Goal: Task Accomplishment & Management: Manage account settings

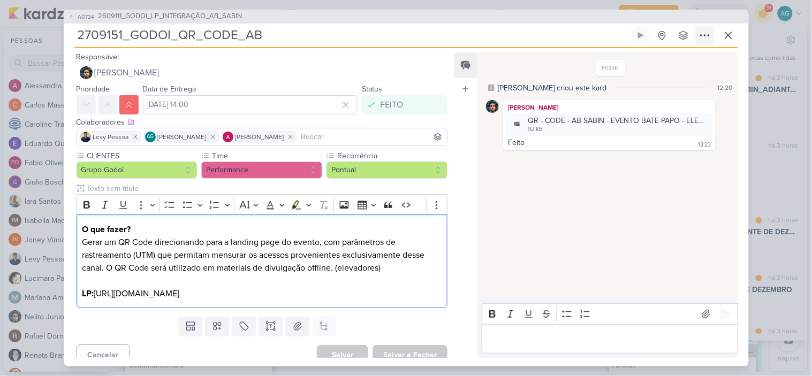
scroll to position [130, 0]
click at [222, 18] on span "2609111_GODOI_LP_INTEGRAÇÃO_AB_SABIN" at bounding box center [170, 16] width 144 height 11
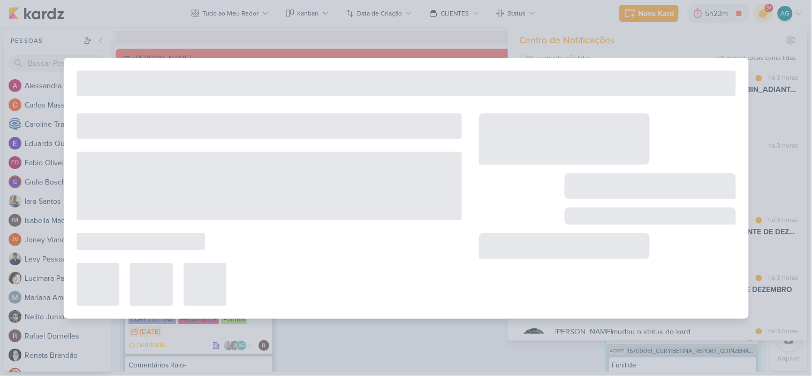
type input "2609111_GODOI_LP_INTEGRAÇÃO_AB_SABIN"
type input "15 de setembro de 2025 às 23:59"
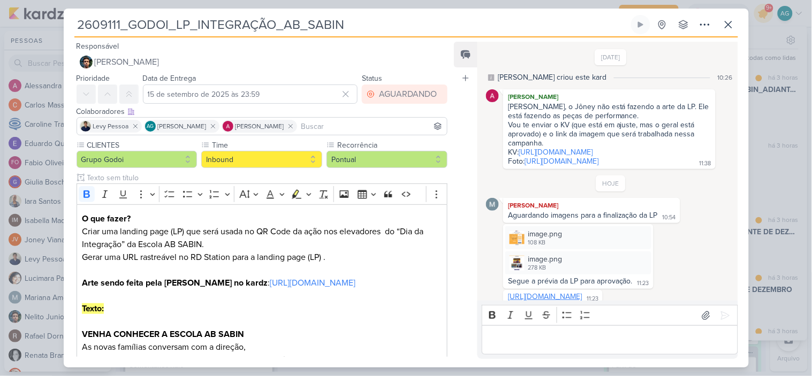
scroll to position [119, 0]
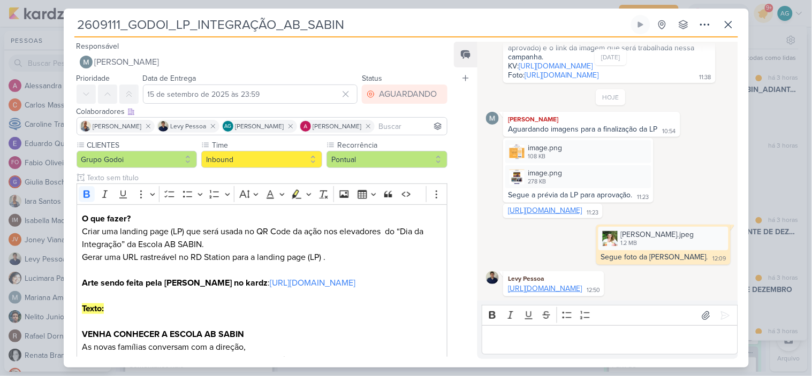
click at [582, 289] on link "[URL][DOMAIN_NAME]" at bounding box center [545, 288] width 74 height 9
click at [534, 332] on div "Editor editing area: main" at bounding box center [610, 339] width 256 height 29
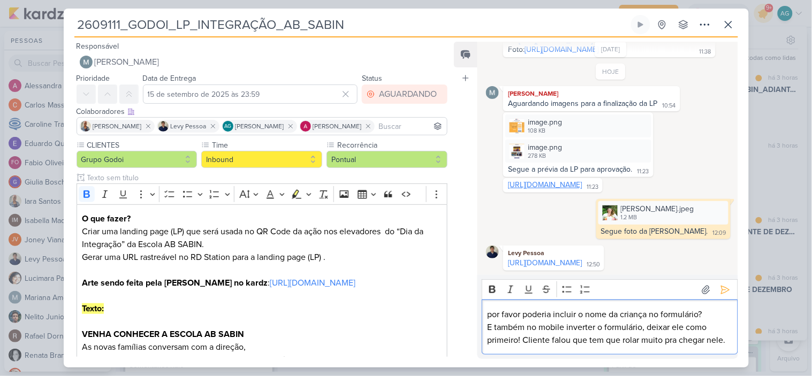
scroll to position [145, 0]
drag, startPoint x: 501, startPoint y: 316, endPoint x: 456, endPoint y: 313, distance: 45.0
click at [456, 313] on div "Feed Atrelar email Solte o email para atrelar ao kard [DATE] [PERSON_NAME] crio…" at bounding box center [596, 200] width 284 height 317
click at [690, 325] on p "Por favor poderia incluir o nome da criança no formulário? E também no mobile i…" at bounding box center [609, 327] width 245 height 39
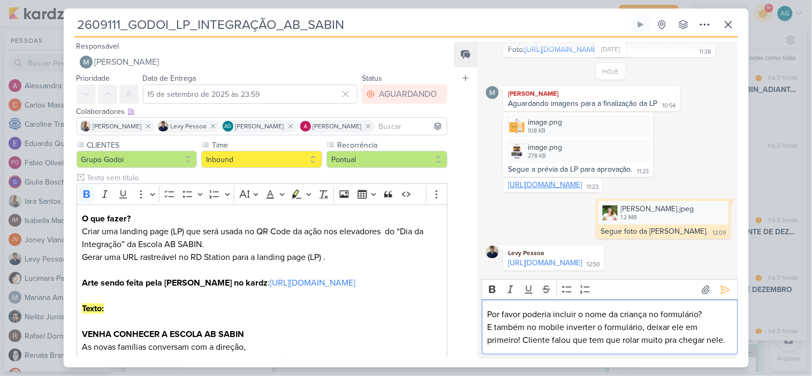
click at [715, 340] on p "Por favor poderia incluir o nome da criança no formulário? E também no mobile i…" at bounding box center [609, 327] width 245 height 39
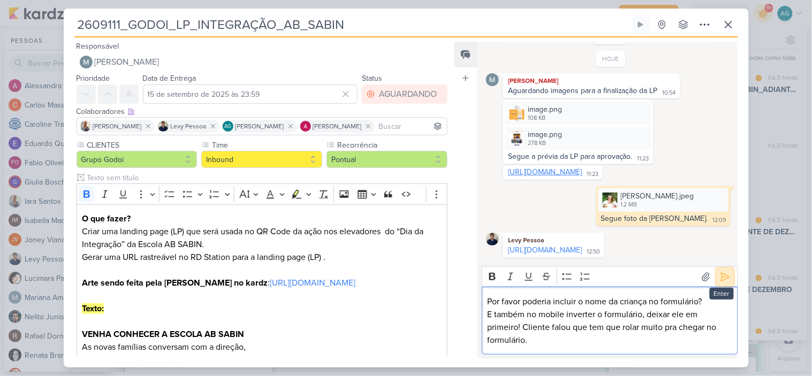
click at [721, 278] on icon at bounding box center [725, 277] width 11 height 11
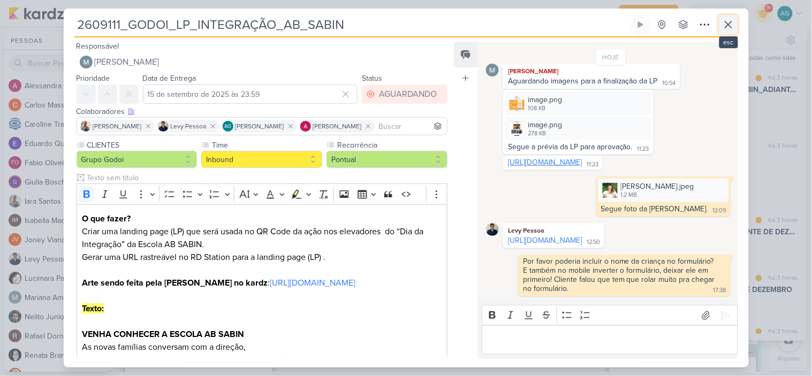
click at [731, 27] on icon at bounding box center [728, 24] width 13 height 13
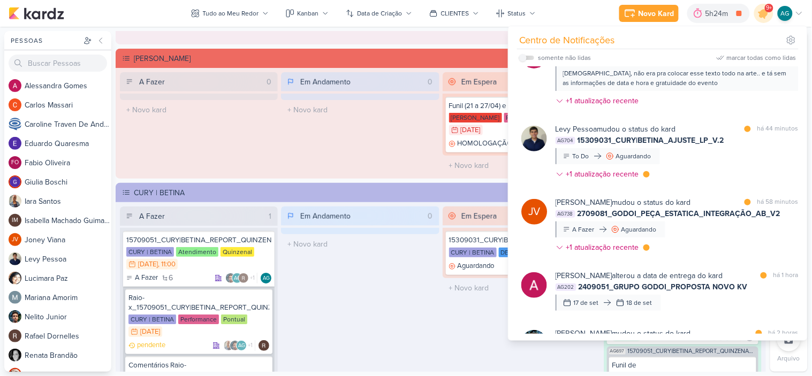
scroll to position [0, 0]
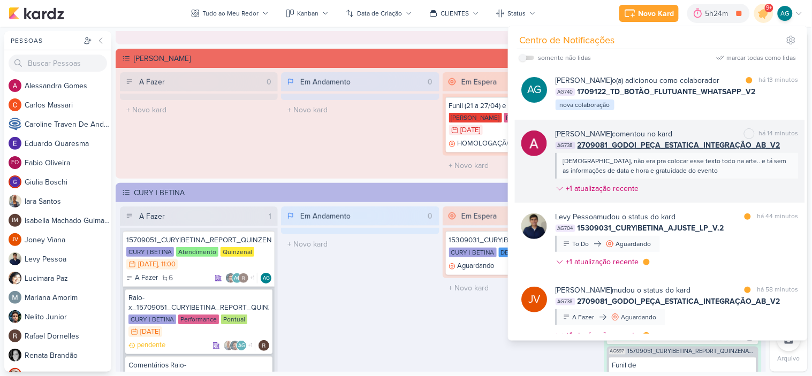
click at [714, 176] on div "[DEMOGRAPHIC_DATA], não era pra colocar esse texto todo na arte.. e tá sem as i…" at bounding box center [676, 165] width 227 height 19
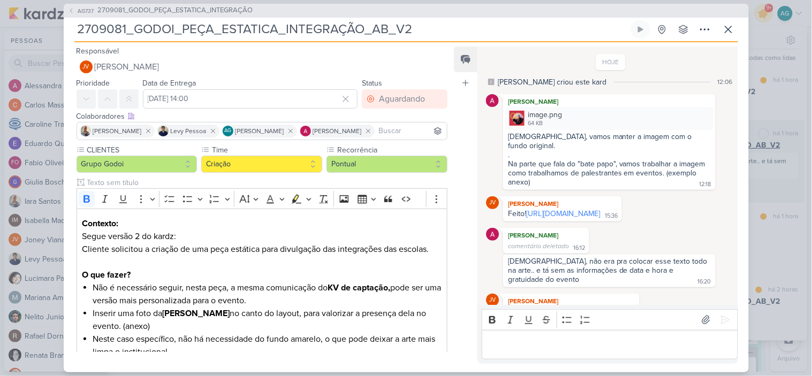
scroll to position [55, 0]
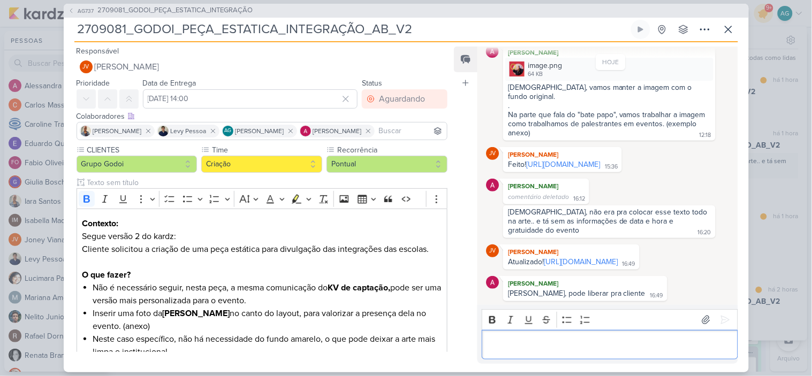
click at [613, 347] on p "Editor editing area: main" at bounding box center [609, 344] width 245 height 13
click at [706, 30] on icon at bounding box center [704, 29] width 13 height 13
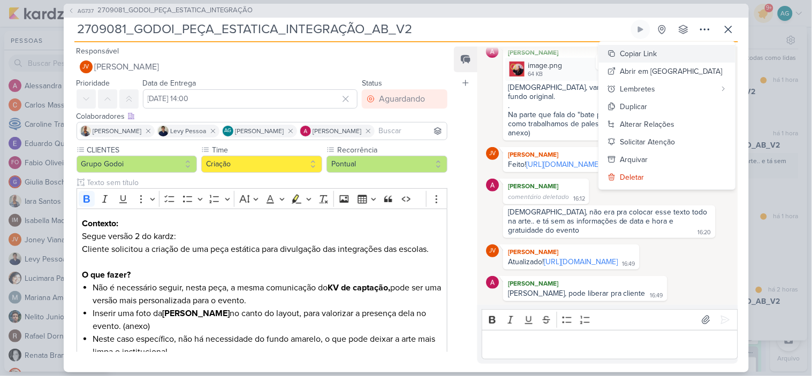
click at [698, 49] on button "Copiar Link" at bounding box center [667, 54] width 136 height 18
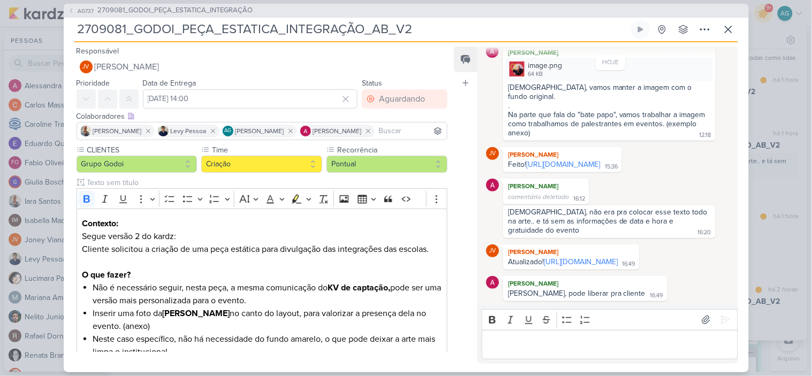
drag, startPoint x: 435, startPoint y: 30, endPoint x: 21, endPoint y: 25, distance: 413.6
click at [21, 25] on div "AG737 2709081_GODOI_PEÇA_ESTATICA_INTEGRAÇÃO 2709081_GODOI_PEÇA_ESTATICA_INTEGR…" at bounding box center [406, 188] width 812 height 376
click at [727, 31] on icon at bounding box center [728, 29] width 13 height 13
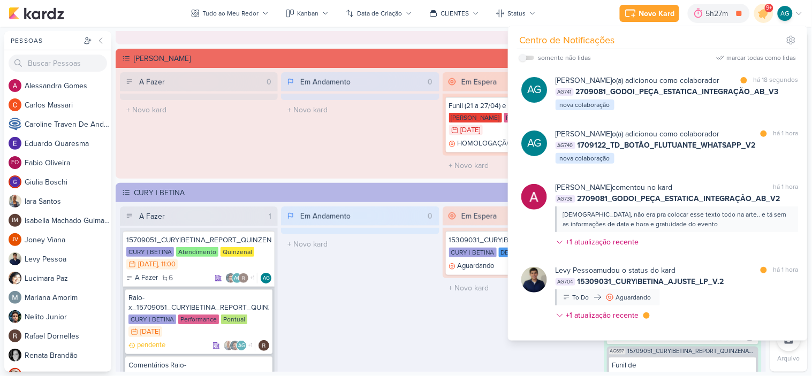
click at [395, 301] on div "Em Andamento 0 O título do kard deve ter menos que 100 caracteres" at bounding box center [360, 364] width 158 height 315
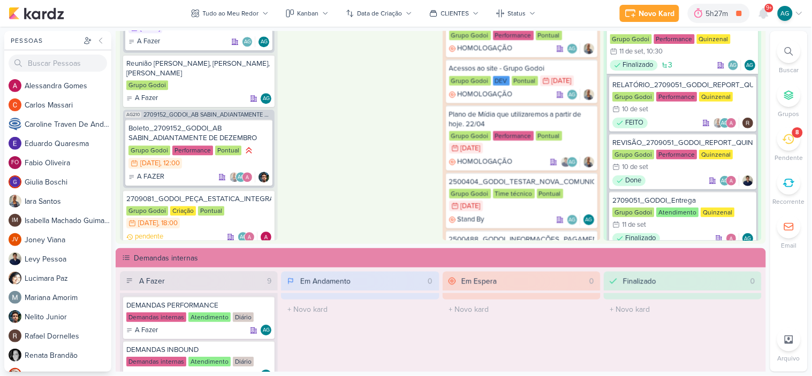
scroll to position [643, 0]
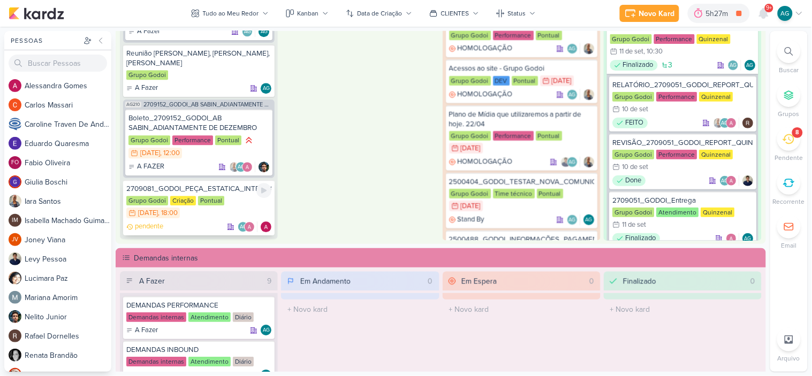
click at [212, 185] on div "2709081_GODOI_PEÇA_ESTATICA_INTEGRAÇÃO_AB_V3" at bounding box center [198, 190] width 145 height 10
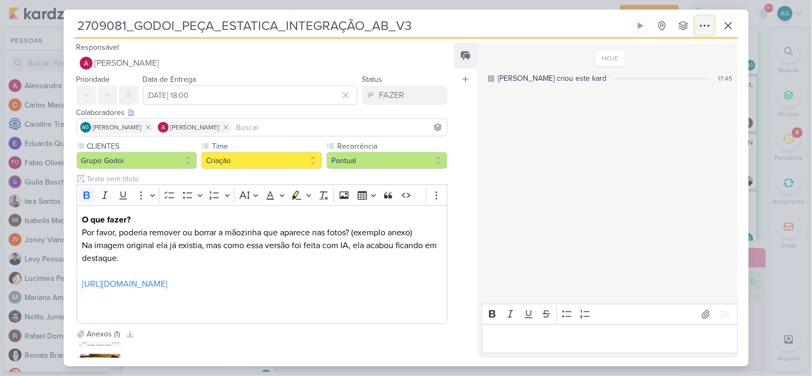
click at [707, 28] on icon at bounding box center [704, 25] width 13 height 13
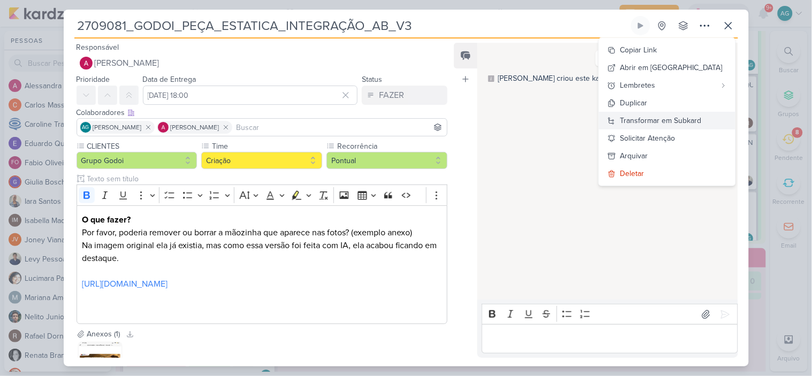
click at [700, 121] on div "Transformar em Subkard" at bounding box center [660, 120] width 81 height 11
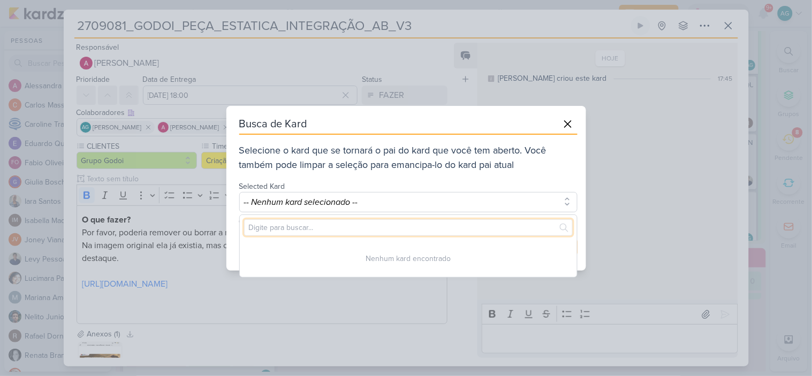
click at [408, 225] on input "text" at bounding box center [408, 227] width 329 height 17
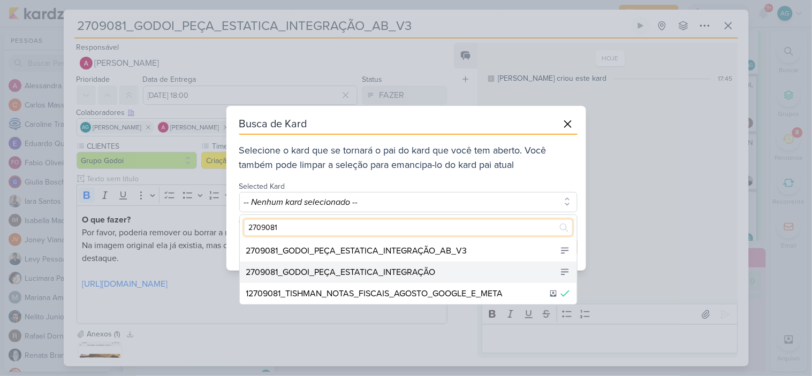
type input "2709081"
click at [415, 271] on div "2709081_GODOI_PEÇA_ESTATICA_INTEGRAÇÃO" at bounding box center [340, 272] width 189 height 13
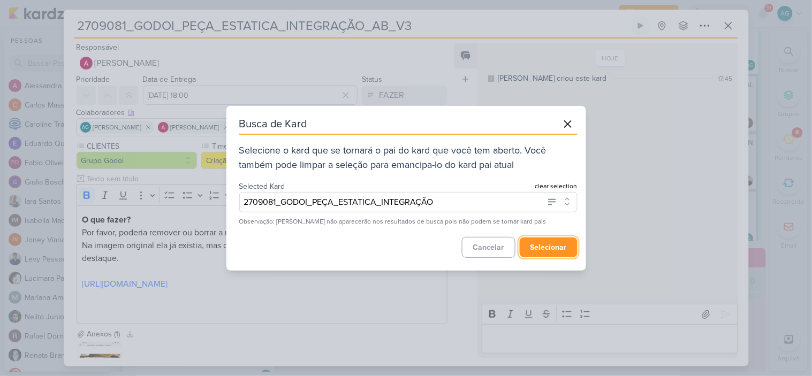
click at [554, 243] on button "selecionar" at bounding box center [549, 248] width 58 height 20
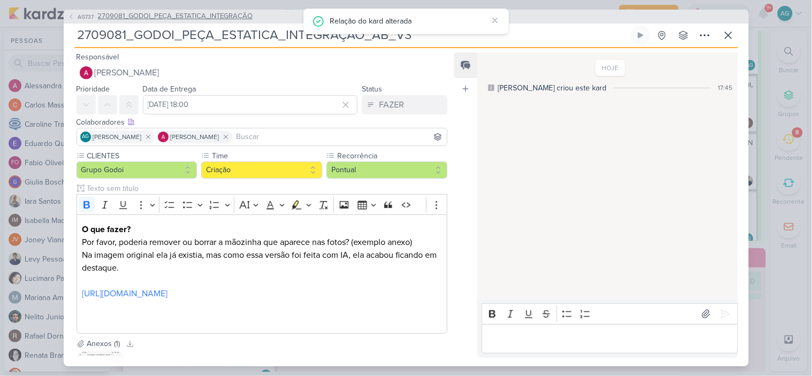
click at [248, 15] on span "2709081_GODOI_PEÇA_ESTATICA_INTEGRAÇÃO" at bounding box center [175, 16] width 155 height 11
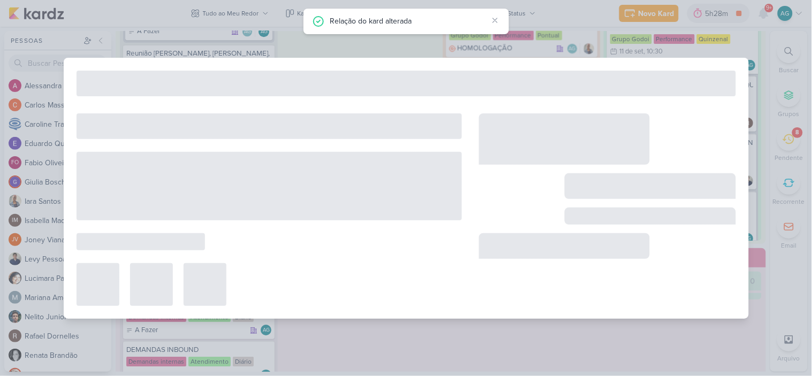
type input "2709081_GODOI_PEÇA_ESTATICA_INTEGRAÇÃO"
type input "15 de setembro de 2025 às 23:59"
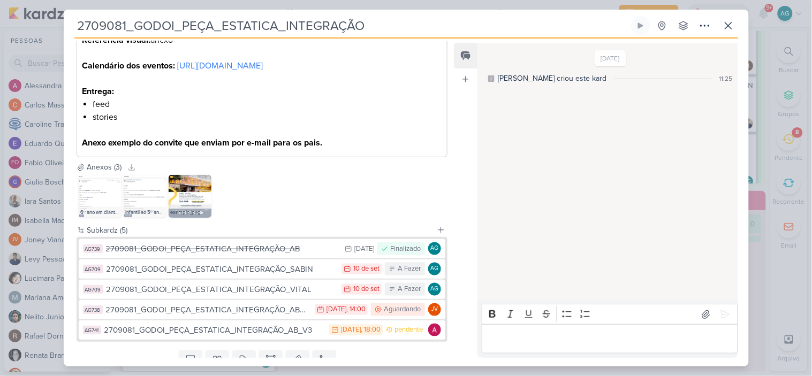
scroll to position [356, 0]
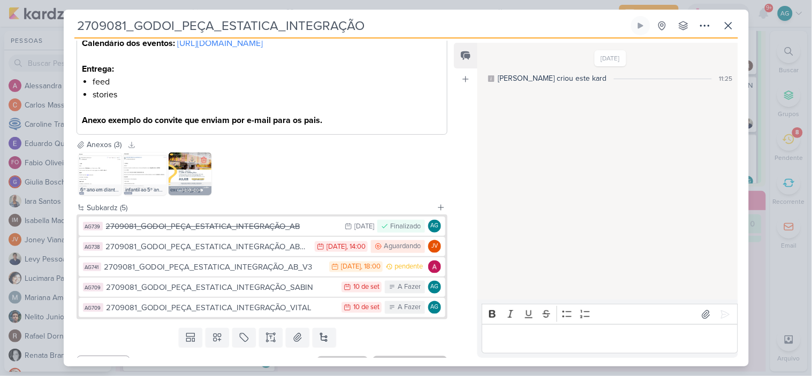
click at [185, 186] on img at bounding box center [190, 173] width 43 height 43
click at [733, 29] on icon at bounding box center [728, 25] width 13 height 13
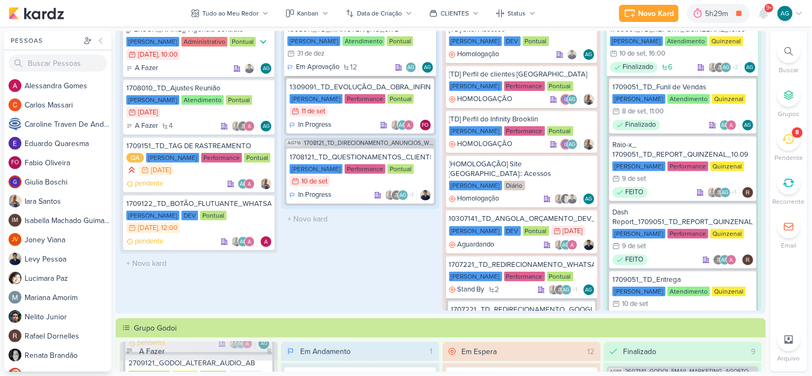
scroll to position [0, 0]
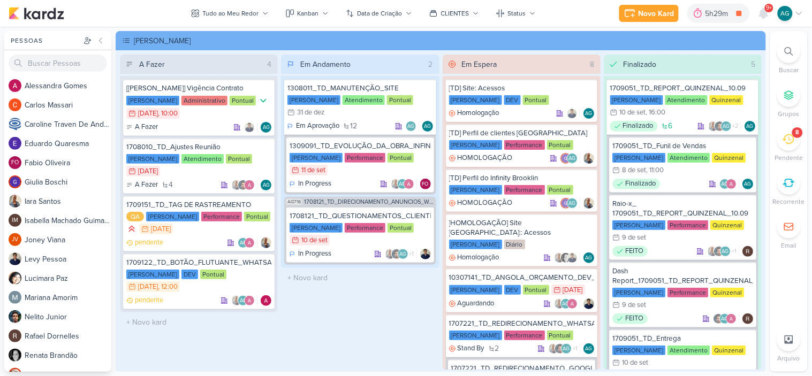
click at [794, 145] on div "8" at bounding box center [789, 139] width 24 height 24
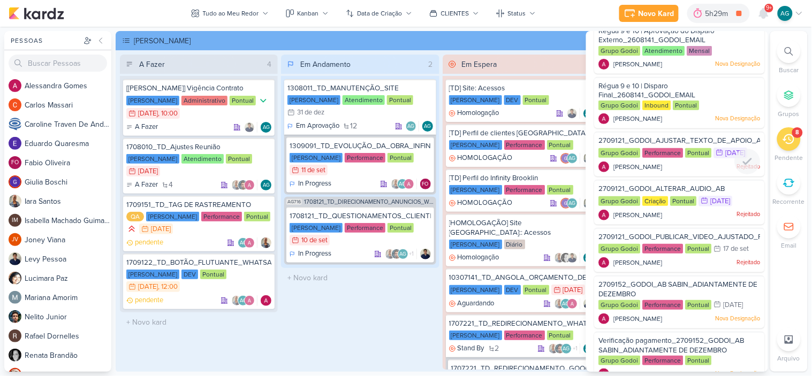
scroll to position [102, 0]
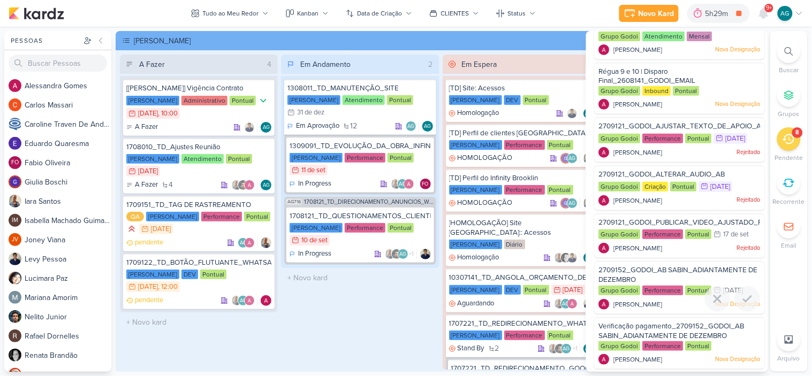
click at [676, 266] on span "2709152_GODOI_AB SABIN_ADIANTAMENTE DE DEZEMBRO" at bounding box center [678, 275] width 159 height 18
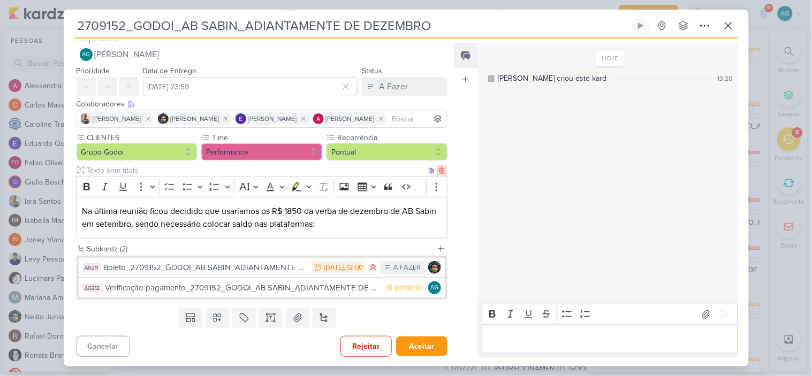
scroll to position [10, 0]
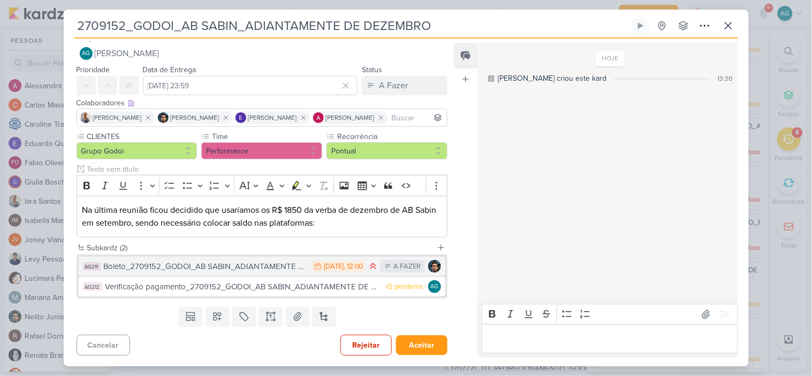
click at [249, 265] on div "Boleto_2709152_GODOI_AB SABIN_ADIANTAMENTE DE DEZEMBRO" at bounding box center [205, 267] width 203 height 12
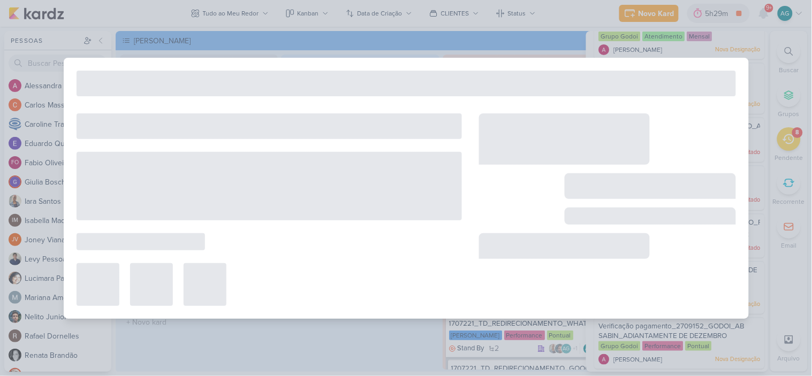
type input "Boleto_2709152_GODOI_AB SABIN_ADIANTAMENTE DE DEZEMBRO"
type input "[DATE] 12:00"
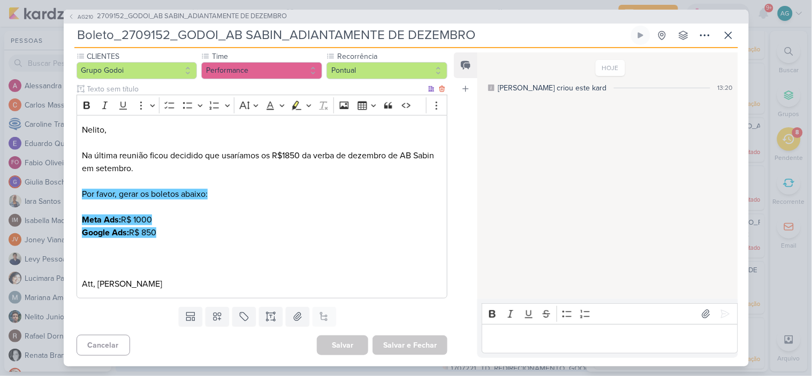
scroll to position [0, 0]
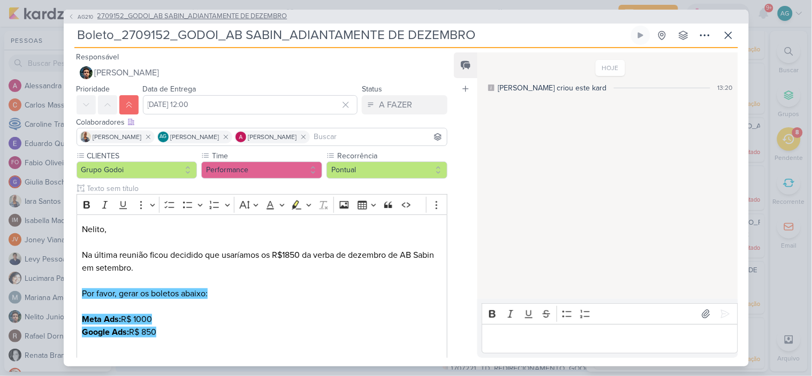
click at [238, 12] on span "2709152_GODOI_AB SABIN_ADIANTAMENTE DE DEZEMBRO" at bounding box center [192, 16] width 190 height 11
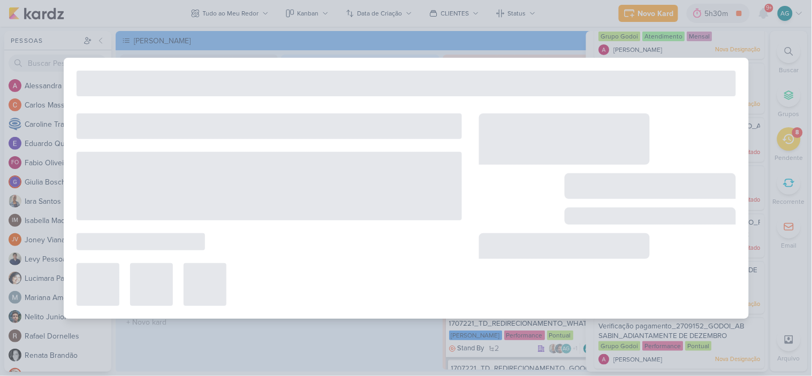
type input "2709152_GODOI_AB SABIN_ADIANTAMENTE DE DEZEMBRO"
type input "[DATE] 23:59"
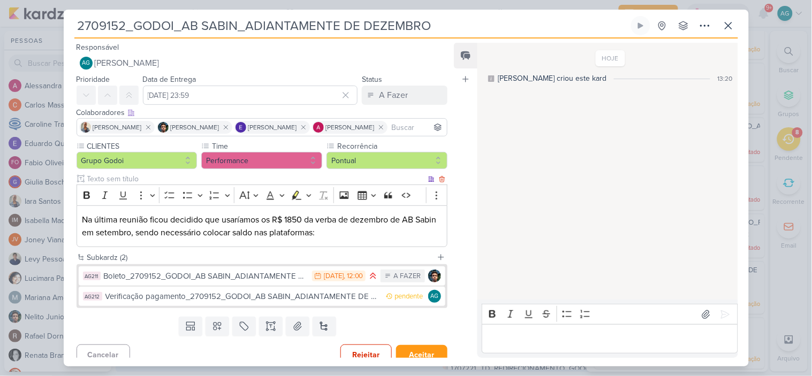
scroll to position [10, 0]
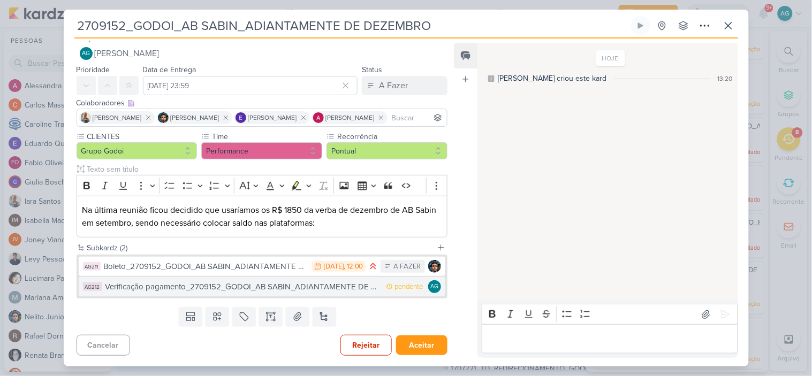
click at [269, 289] on div "Verificação pagamento_2709152_GODOI_AB SABIN_ADIANTAMENTE DE DEZEMBRO" at bounding box center [243, 287] width 276 height 12
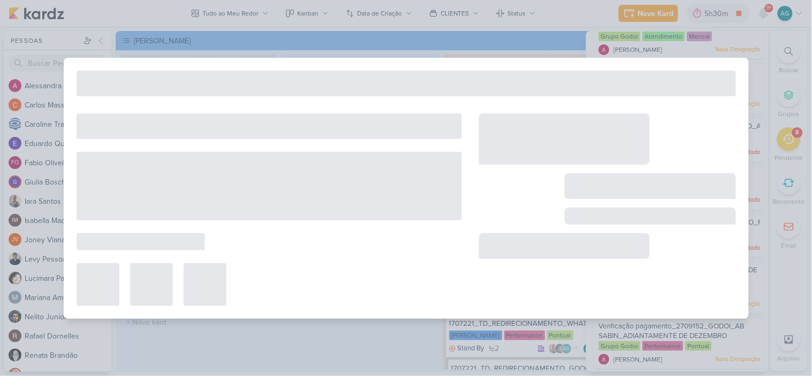
type input "Verificação pagamento_2709152_GODOI_AB SABIN_ADIANTAMENTE DE DEZEMBRO"
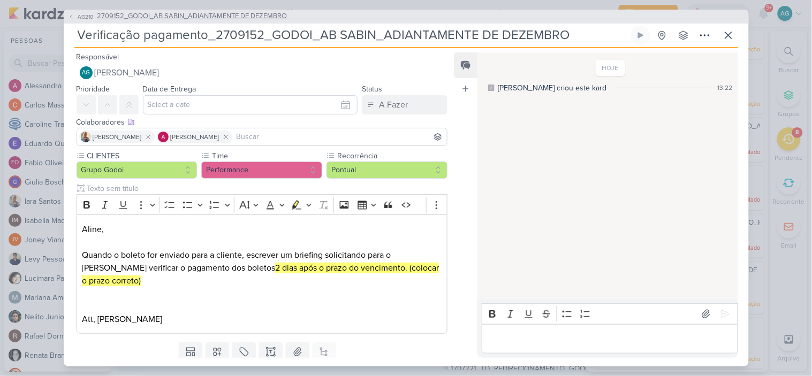
click at [168, 18] on span "2709152_GODOI_AB SABIN_ADIANTAMENTE DE DEZEMBRO" at bounding box center [192, 16] width 190 height 11
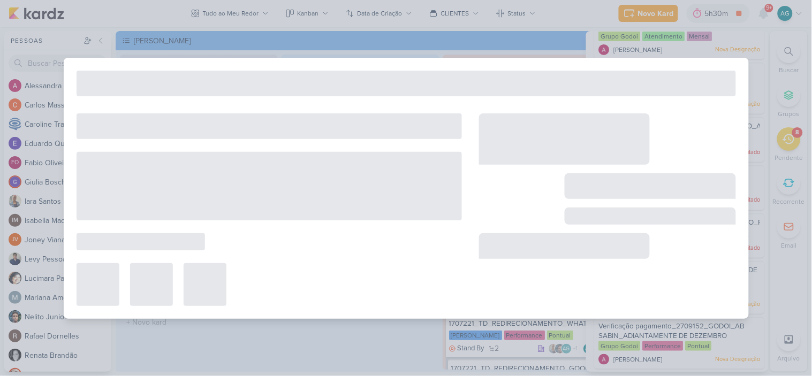
type input "2709152_GODOI_AB SABIN_ADIANTAMENTE DE DEZEMBRO"
type input "[DATE] 23:59"
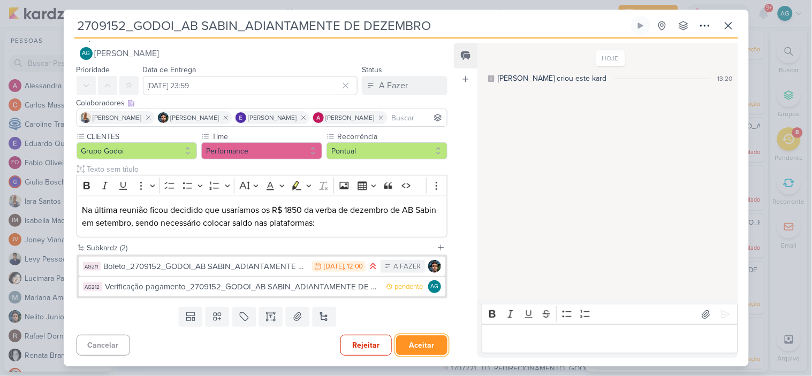
click at [424, 340] on button "Aceitar" at bounding box center [421, 345] width 51 height 20
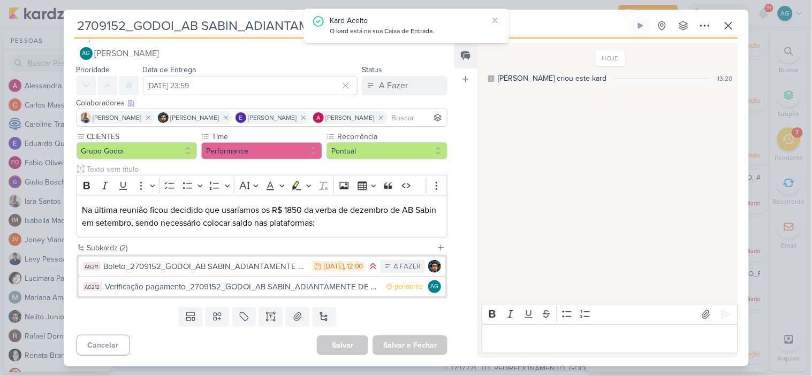
scroll to position [47, 0]
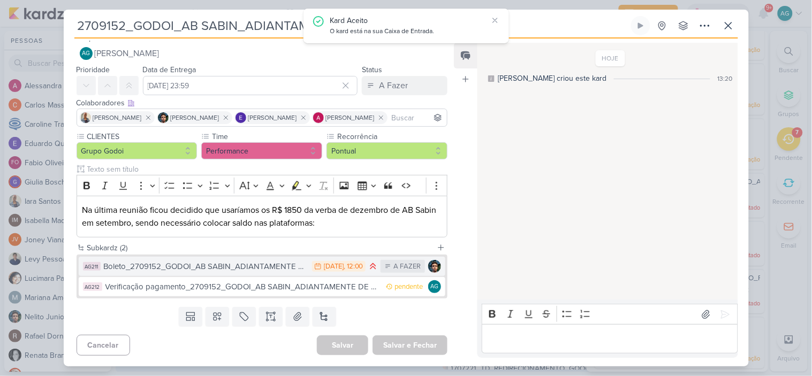
click at [263, 269] on div "Boleto_2709152_GODOI_AB SABIN_ADIANTAMENTE DE DEZEMBRO" at bounding box center [205, 267] width 203 height 12
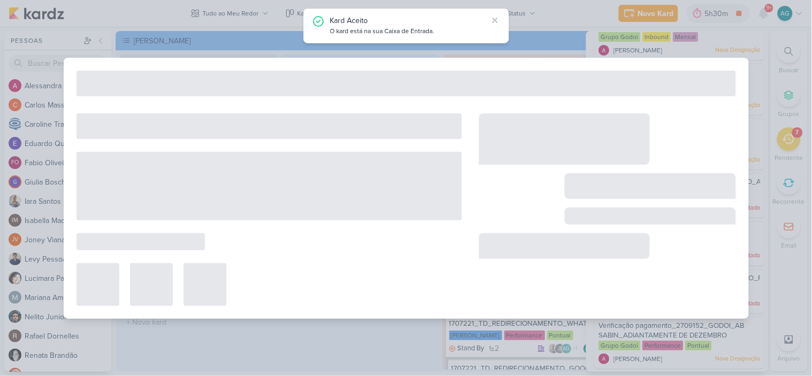
type input "Boleto_2709152_GODOI_AB SABIN_ADIANTAMENTE DE DEZEMBRO"
type input "[DATE] 12:00"
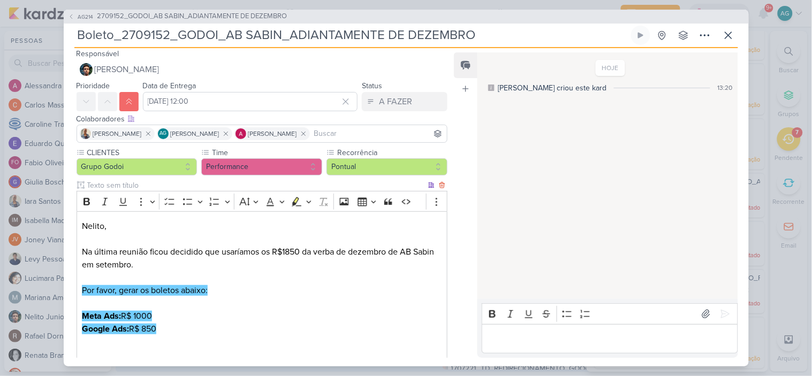
scroll to position [0, 0]
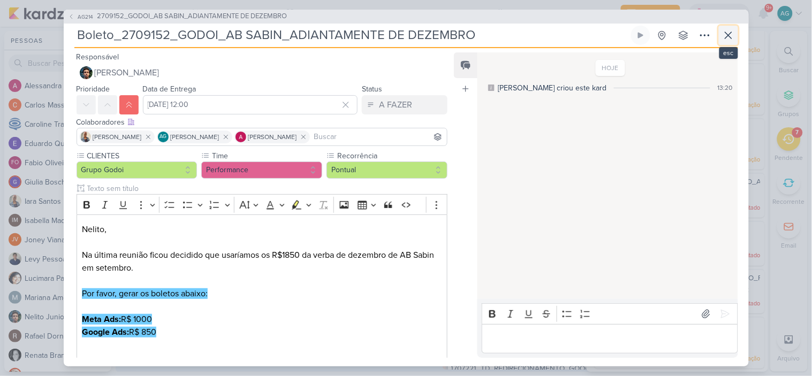
click at [732, 39] on icon at bounding box center [728, 35] width 13 height 13
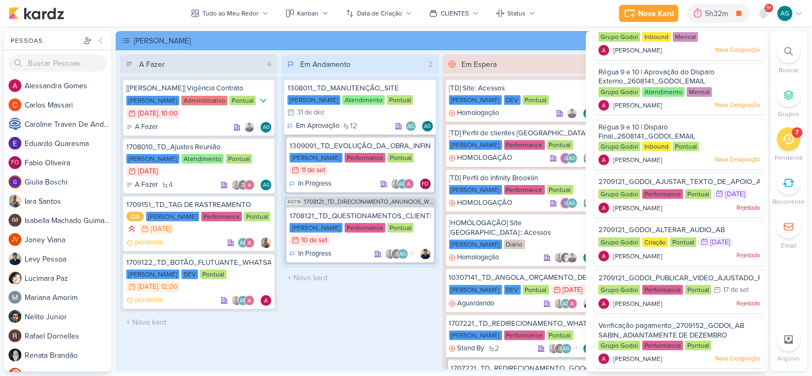
click at [788, 47] on icon at bounding box center [788, 51] width 9 height 9
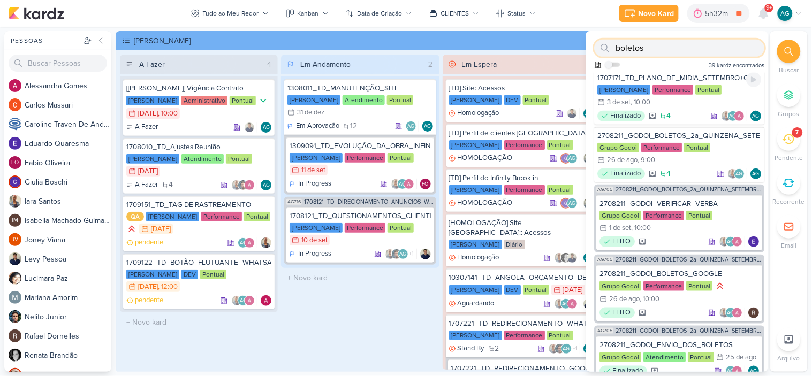
scroll to position [178, 0]
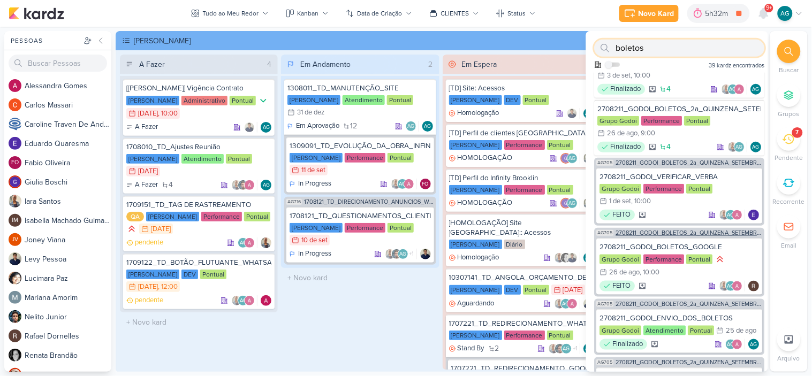
type input "boletos"
click at [695, 230] on span "2708211_GODOI_BOLETOS_2a_QUINZENA_SETEMBRO+OUTUBRO" at bounding box center [689, 233] width 147 height 6
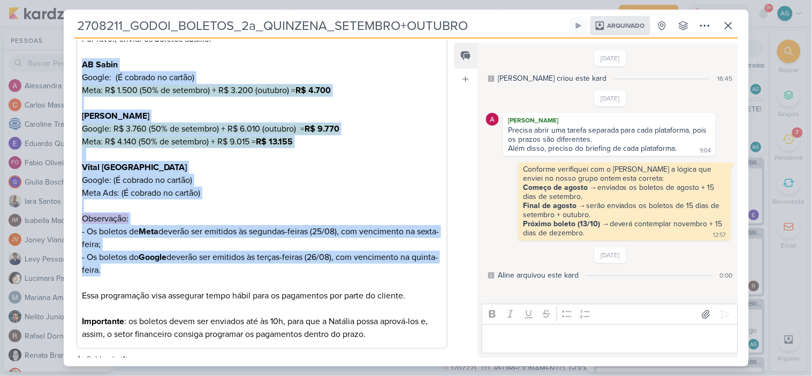
drag, startPoint x: 83, startPoint y: 63, endPoint x: 134, endPoint y: 268, distance: 211.0
click at [134, 268] on div "Por favor, enviar os boletos abaixo: AB Sabin Google: (É cobrado no cartão) Met…" at bounding box center [262, 187] width 371 height 325
copy div "AB Sabin Google: (É cobrado no cartão) Meta: R$ 1.500 (50% de setembro) + R$ 3.…"
click at [723, 27] on icon at bounding box center [728, 25] width 13 height 13
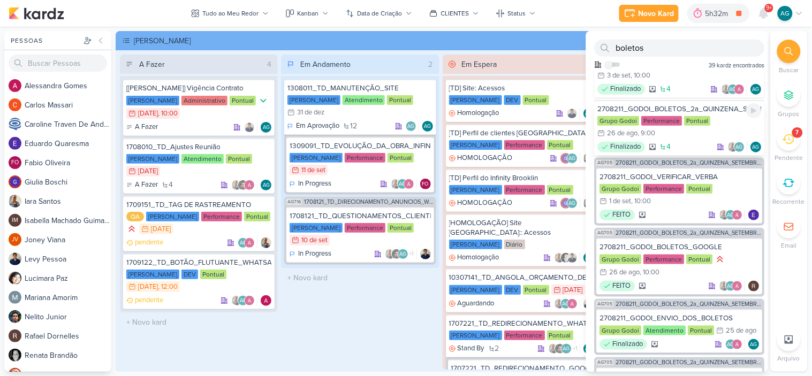
scroll to position [0, 0]
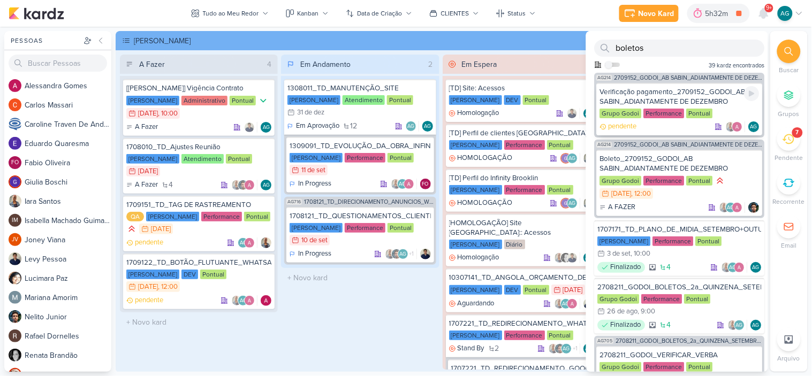
click at [688, 90] on div "Verificação pagamento_2709152_GODOI_AB SABIN_ADIANTAMENTE DE DEZEMBRO" at bounding box center [679, 96] width 159 height 19
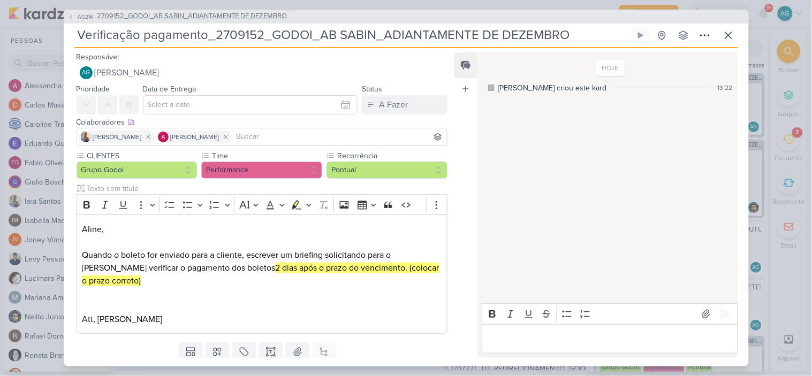
click at [216, 19] on span "2709152_GODOI_AB SABIN_ADIANTAMENTE DE DEZEMBRO" at bounding box center [192, 16] width 190 height 11
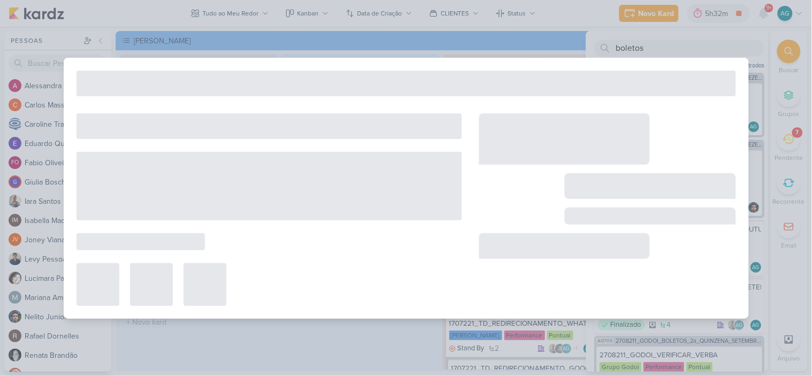
type input "2709152_GODOI_AB SABIN_ADIANTAMENTE DE DEZEMBRO"
type input "[DATE] 23:59"
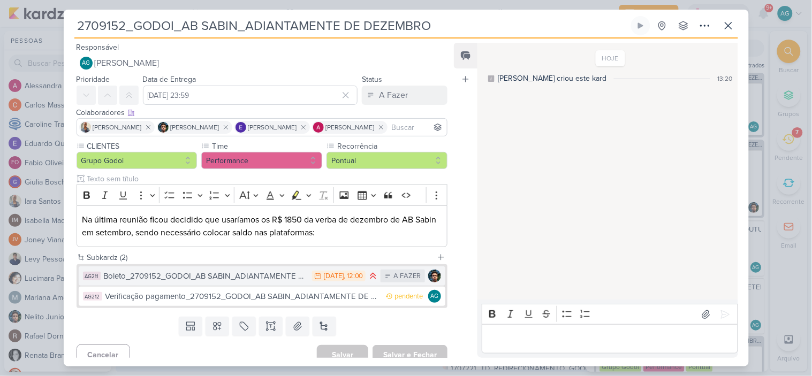
click at [231, 270] on div "Boleto_2709152_GODOI_AB SABIN_ADIANTAMENTE DE DEZEMBRO" at bounding box center [205, 276] width 203 height 12
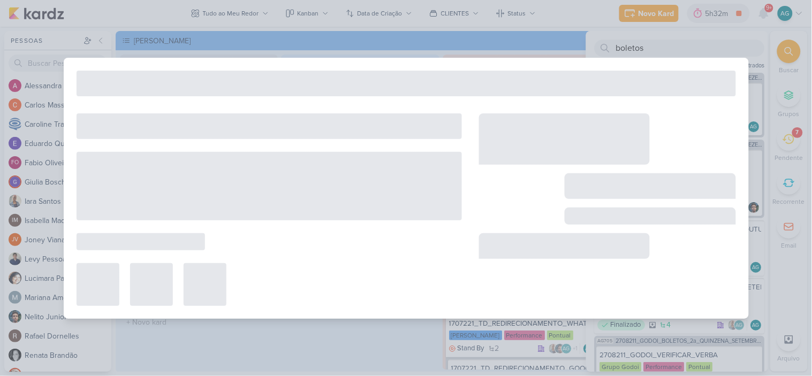
type input "Boleto_2709152_GODOI_AB SABIN_ADIANTAMENTE DE DEZEMBRO"
type input "[DATE] 12:00"
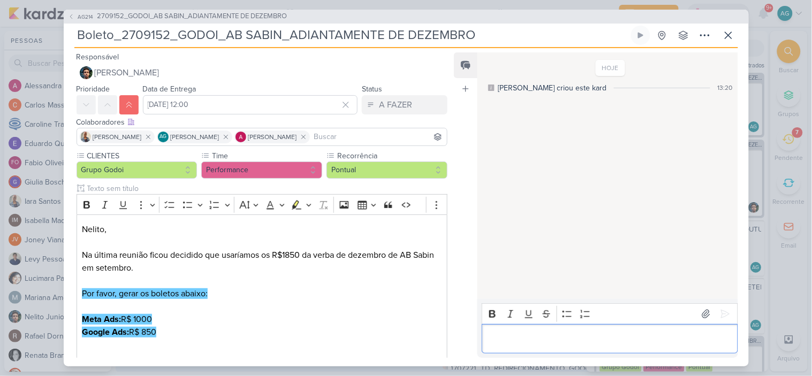
click at [559, 337] on p "Editor editing area: main" at bounding box center [609, 338] width 245 height 13
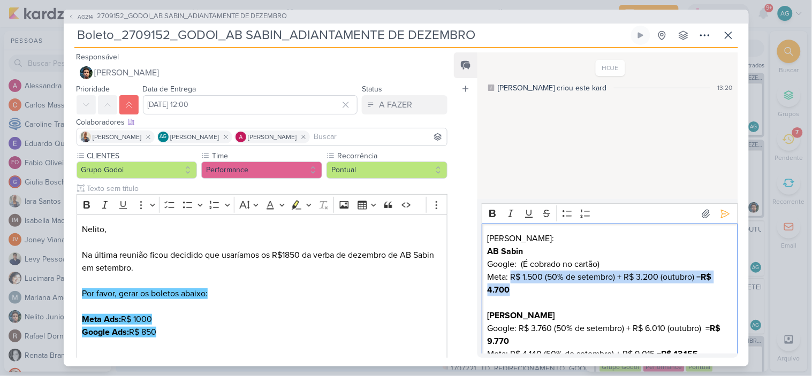
drag, startPoint x: 510, startPoint y: 276, endPoint x: 522, endPoint y: 288, distance: 17.0
click at [522, 288] on p "AB Sabin Google: (É cobrado no cartão) Meta: R$ 1.500 (50% de setembro) + R$ 3.…" at bounding box center [609, 309] width 245 height 128
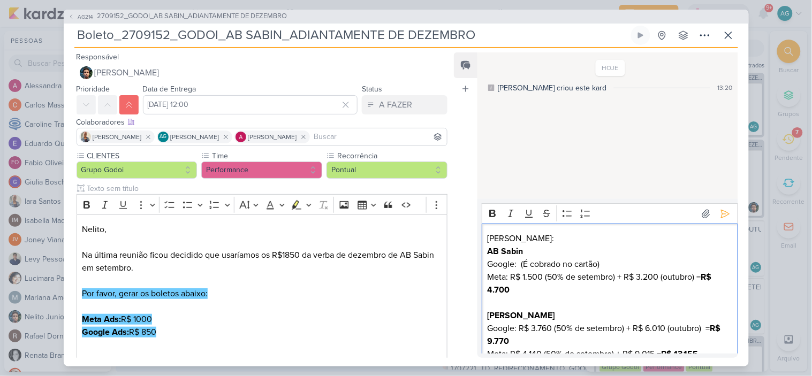
click at [524, 265] on p "AB Sabin Google: (É cobrado no cartão) Meta: R$ 1.500 (50% de setembro) + R$ 3.…" at bounding box center [609, 309] width 245 height 128
click at [613, 262] on p "AB Sabin Google: É cobrado no cartão) Meta: R$ 1.500 (50% de setembro) + R$ 3.2…" at bounding box center [609, 309] width 245 height 128
click at [511, 276] on p "AB Sabin Google: É cobrado no cartão Meta: R$ 1.500 (50% de setembro) + R$ 3.20…" at bounding box center [609, 309] width 245 height 128
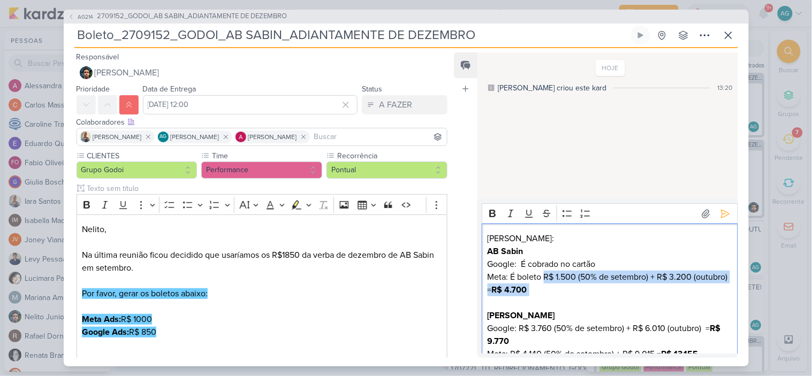
drag, startPoint x: 543, startPoint y: 274, endPoint x: 573, endPoint y: 297, distance: 37.5
click at [573, 297] on p "AB Sabin Google: É cobrado no cartão Meta: É boleto R$ 1.500 (50% de setembro) …" at bounding box center [609, 309] width 245 height 128
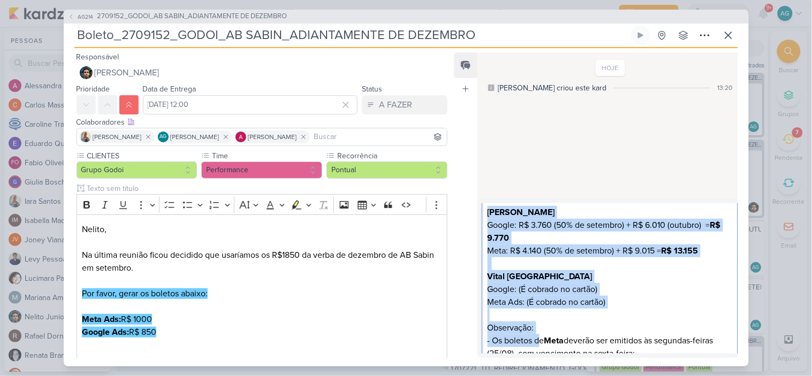
scroll to position [118, 0]
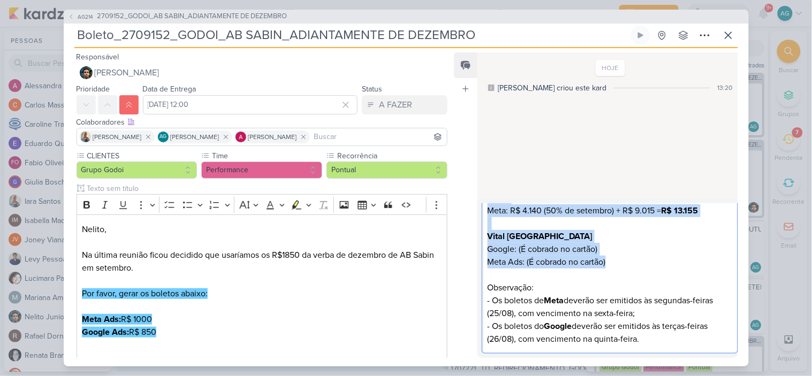
drag, startPoint x: 488, startPoint y: 293, endPoint x: 619, endPoint y: 264, distance: 133.7
click at [619, 264] on div "[PERSON_NAME]: AB Sabin Google: É cobrado no cartão Meta: É boleto [PERSON_NAME…" at bounding box center [610, 230] width 256 height 248
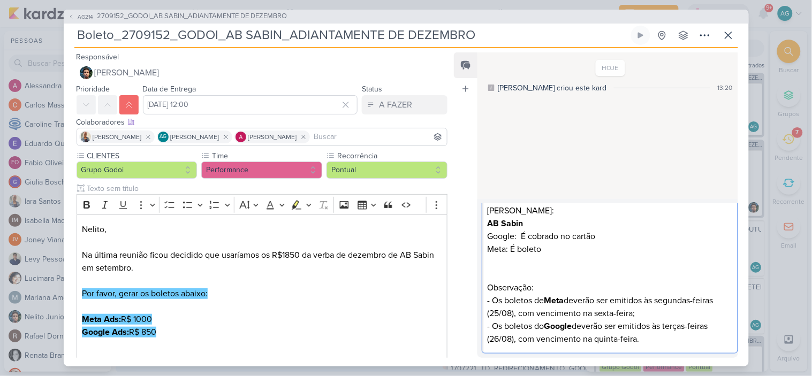
scroll to position [0, 0]
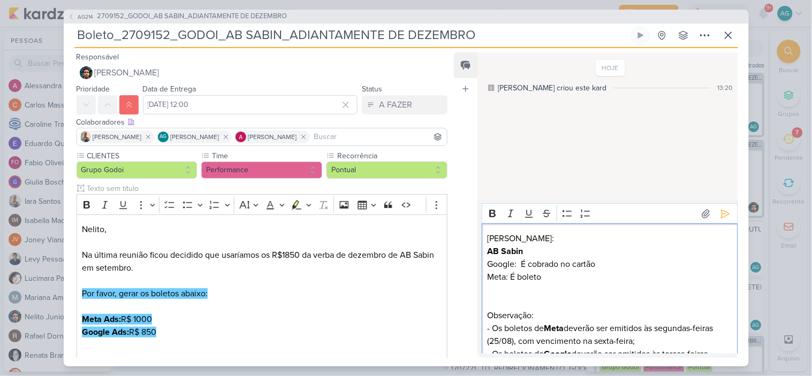
click at [558, 239] on p "[PERSON_NAME]:" at bounding box center [609, 238] width 245 height 13
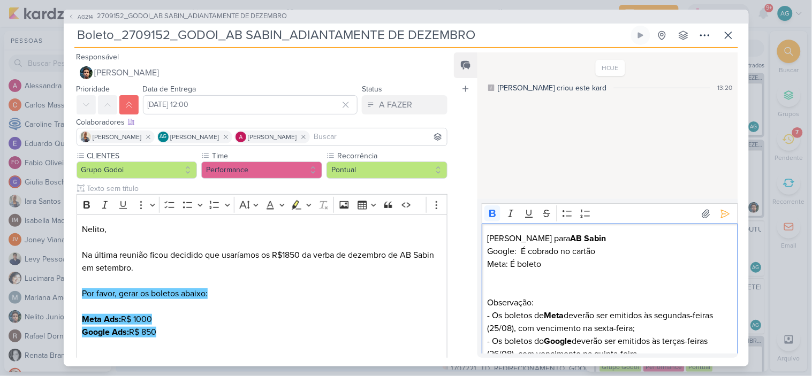
click at [601, 236] on p "[PERSON_NAME] para AB Sabin Google: É cobrado no cartão Meta: É boleto Observaç…" at bounding box center [609, 296] width 245 height 128
drag, startPoint x: 517, startPoint y: 251, endPoint x: 481, endPoint y: 247, distance: 37.2
click at [481, 247] on div "Rich Text Editor Bold Italic Underline Strikethrough Bulleted List Numbered Lis…" at bounding box center [607, 278] width 260 height 159
click at [489, 216] on icon "Editor toolbar" at bounding box center [492, 213] width 6 height 7
drag, startPoint x: 507, startPoint y: 263, endPoint x: 478, endPoint y: 263, distance: 28.9
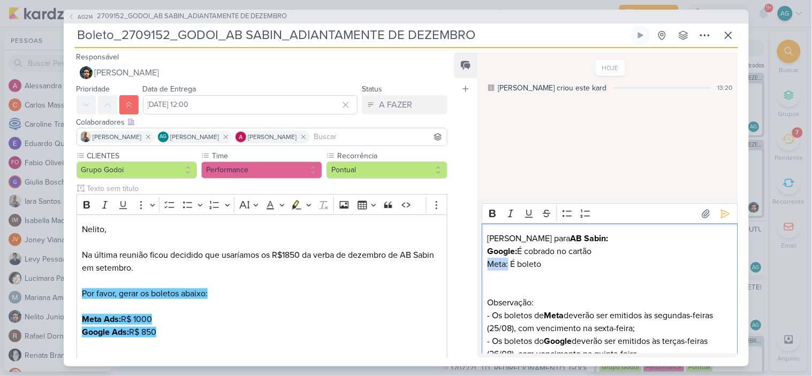
click at [478, 263] on div "Rich Text Editor Bold Italic Underline Strikethrough Bulleted List Numbered Lis…" at bounding box center [607, 278] width 260 height 159
click at [491, 215] on icon "Editor toolbar" at bounding box center [492, 213] width 11 height 11
click at [547, 296] on p "[PERSON_NAME] para AB Sabin: Google: É cobrado no cartão Meta: É boleto Observa…" at bounding box center [609, 296] width 245 height 128
drag, startPoint x: 541, startPoint y: 302, endPoint x: 475, endPoint y: 302, distance: 65.8
click at [475, 302] on div "Feed Atrelar email Solte o email para atrelar ao kard HOJE [PERSON_NAME] criou …" at bounding box center [596, 205] width 284 height 306
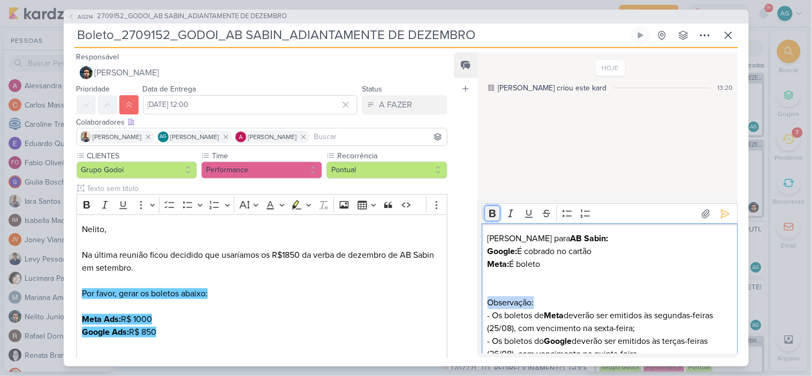
click at [491, 217] on icon "Editor toolbar" at bounding box center [492, 213] width 6 height 7
click at [573, 293] on p "[PERSON_NAME] para AB Sabin: Google: É cobrado no cartão Meta: É boleto Observa…" at bounding box center [609, 296] width 245 height 128
drag, startPoint x: 514, startPoint y: 328, endPoint x: 469, endPoint y: 328, distance: 45.5
click at [469, 328] on div "Feed Atrelar email Solte o email para atrelar ao kard HOJE [PERSON_NAME] criou …" at bounding box center [596, 205] width 284 height 306
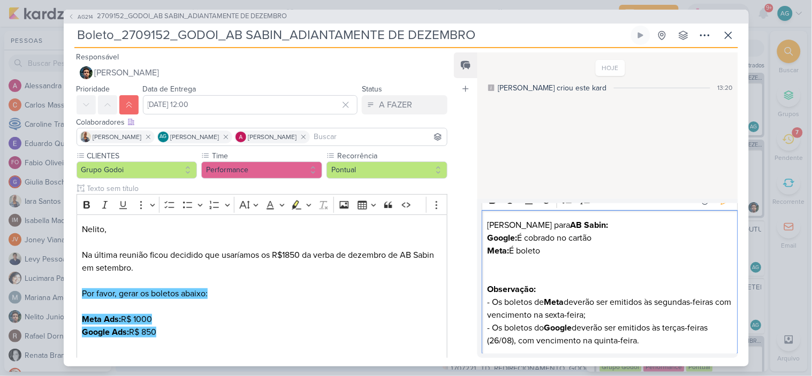
scroll to position [14, 0]
drag, startPoint x: 515, startPoint y: 335, endPoint x: 463, endPoint y: 334, distance: 51.9
click at [463, 334] on div "Feed Atrelar email Solte o email para atrelar ao kard HOJE [PERSON_NAME] criou …" at bounding box center [596, 205] width 284 height 306
click at [562, 250] on p "[PERSON_NAME] para AB Sabin: Google: É cobrado no cartão Meta: É boleto Observa…" at bounding box center [609, 282] width 245 height 128
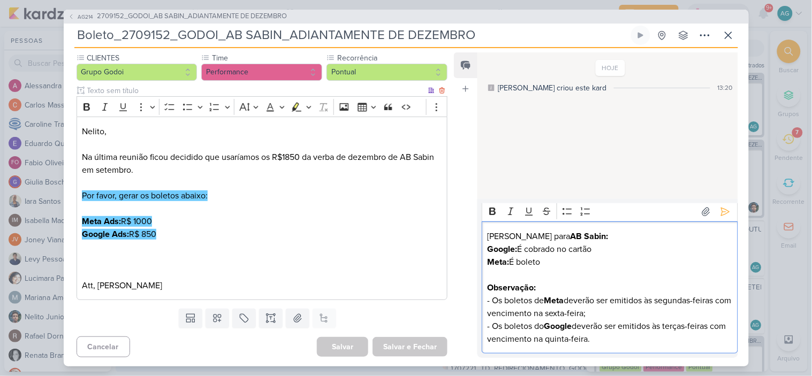
scroll to position [100, 0]
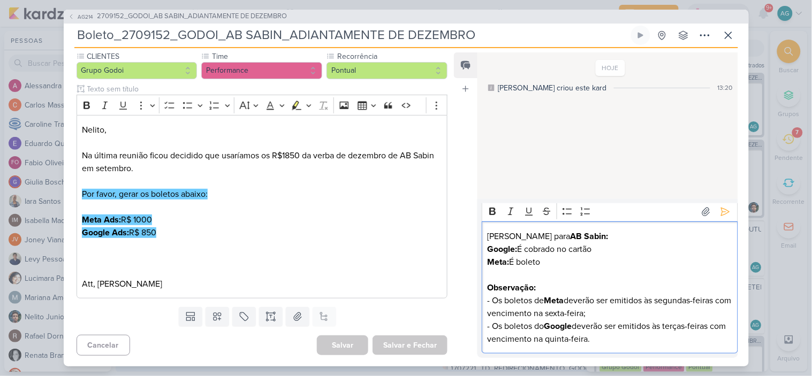
click at [638, 345] on p "[PERSON_NAME] para AB Sabin: Google: É cobrado no cartão Meta: É boleto Observa…" at bounding box center [609, 288] width 245 height 116
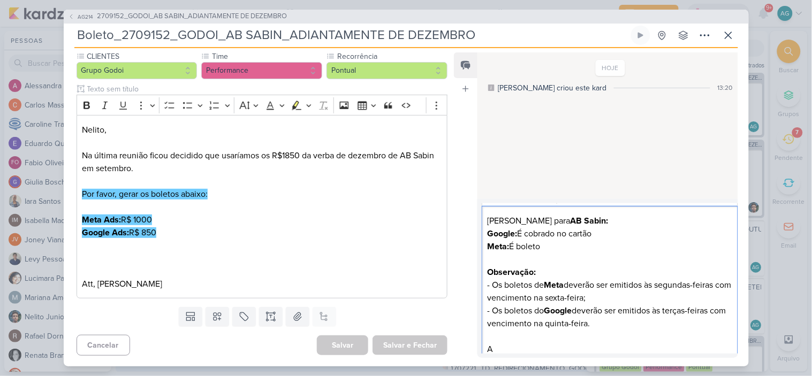
scroll to position [19, 0]
click at [532, 269] on strong "Observação:" at bounding box center [511, 270] width 49 height 11
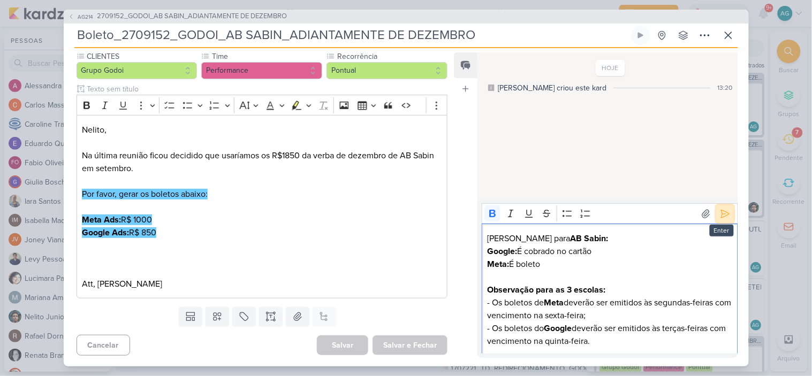
click at [720, 216] on icon at bounding box center [725, 214] width 11 height 11
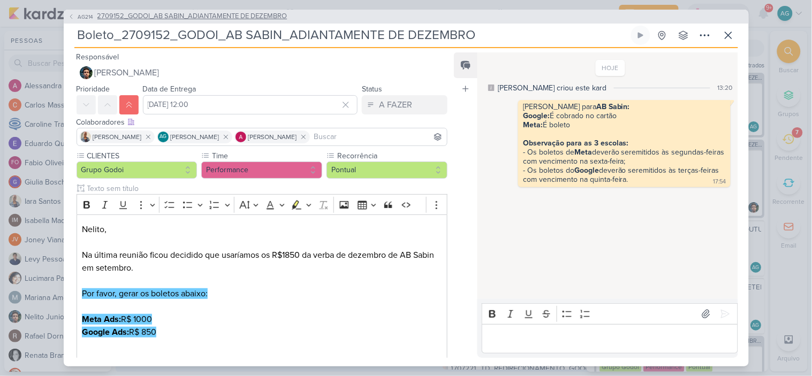
click at [227, 19] on span "2709152_GODOI_AB SABIN_ADIANTAMENTE DE DEZEMBRO" at bounding box center [192, 16] width 190 height 11
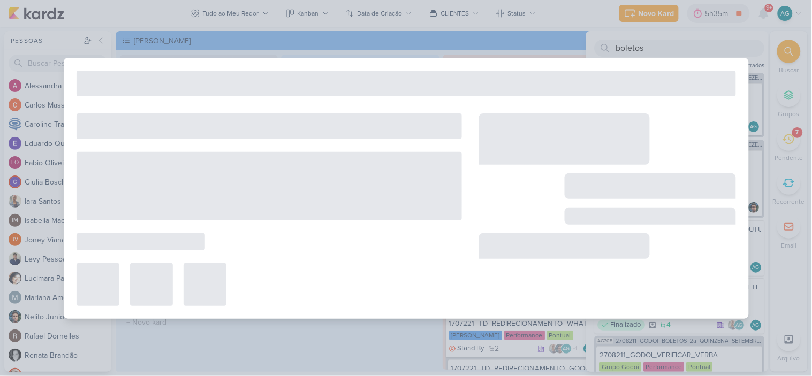
type input "2709152_GODOI_AB SABIN_ADIANTAMENTE DE DEZEMBRO"
type input "[DATE] 23:59"
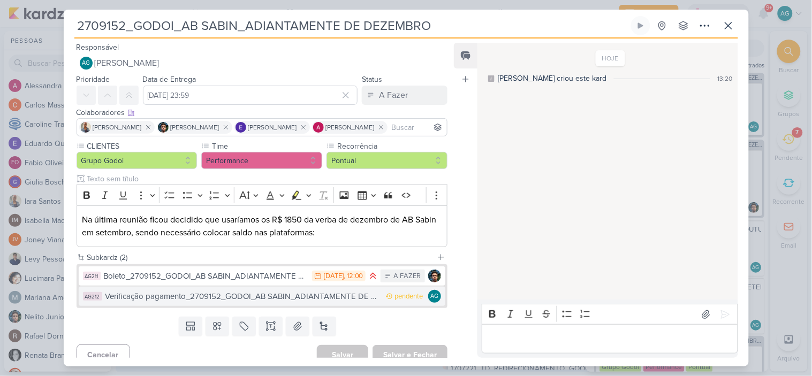
click at [269, 300] on div "Verificação pagamento_2709152_GODOI_AB SABIN_ADIANTAMENTE DE DEZEMBRO" at bounding box center [243, 297] width 276 height 12
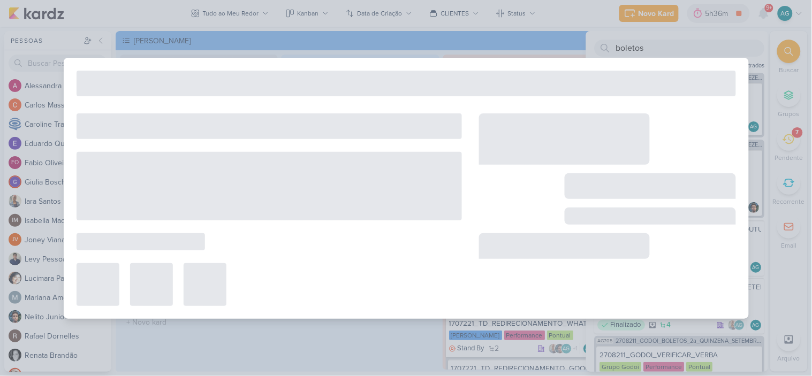
type input "Verificação pagamento_2709152_GODOI_AB SABIN_ADIANTAMENTE DE DEZEMBRO"
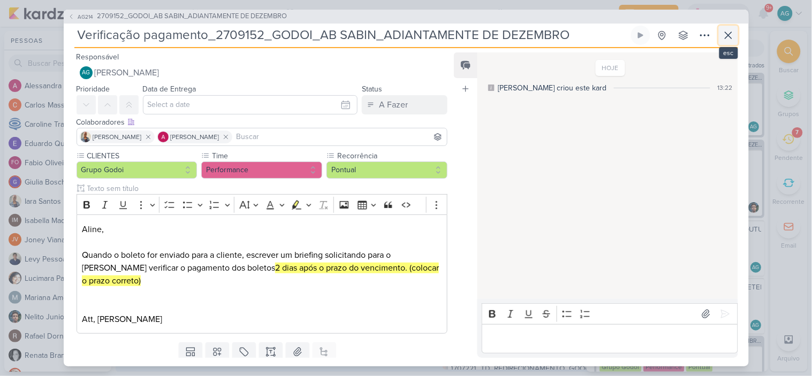
click at [721, 40] on button at bounding box center [728, 35] width 19 height 19
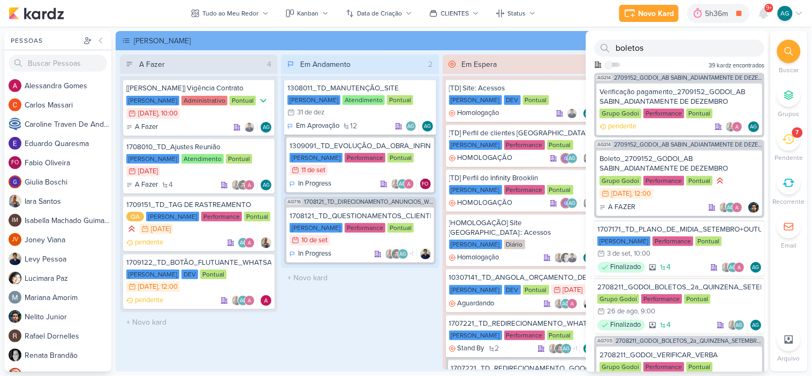
click at [377, 344] on div "Em Andamento 2 1308011_TD_MANUTENÇÃO_SITE [PERSON_NAME] Atendimento Pontual 31/…" at bounding box center [360, 212] width 158 height 315
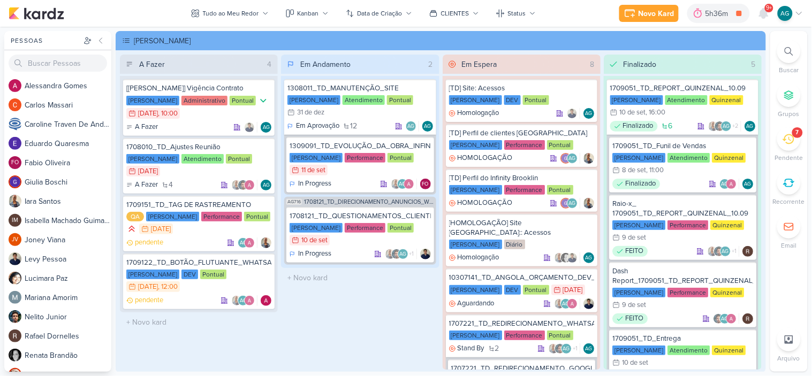
click at [792, 137] on icon at bounding box center [788, 139] width 12 height 12
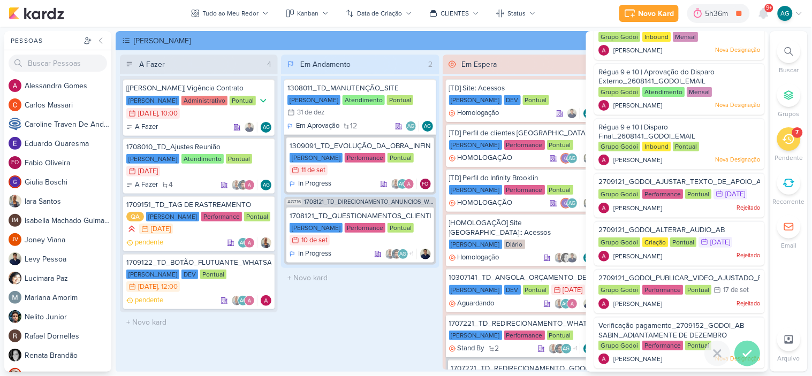
click at [747, 351] on icon at bounding box center [747, 353] width 13 height 13
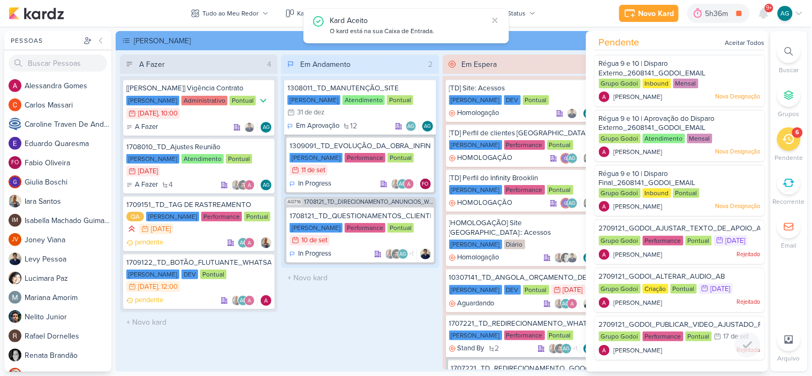
click at [681, 321] on span "2709121_GODOI_PUBLICAR_VIDEO_AJUSTADO_PERFORMANCE_AB" at bounding box center [711, 325] width 224 height 9
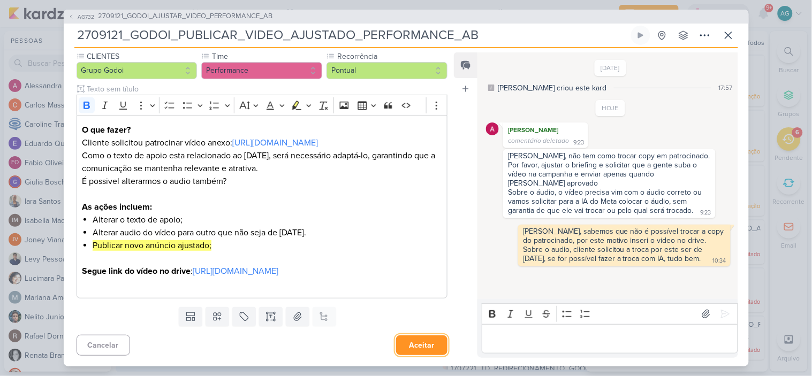
click at [417, 346] on button "Aceitar" at bounding box center [421, 345] width 51 height 20
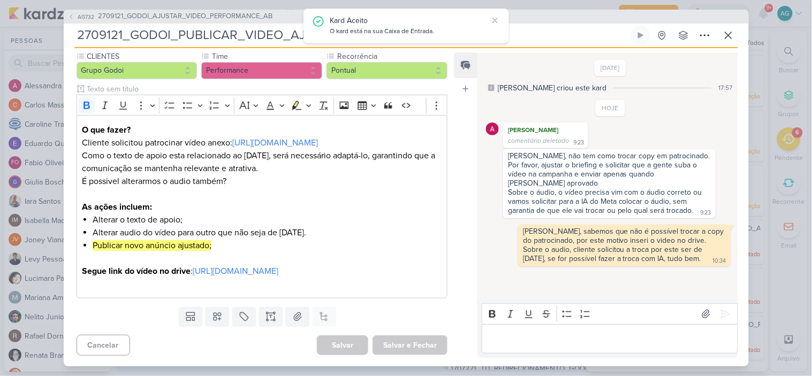
scroll to position [113, 0]
click at [230, 20] on span "2709121_GODOI_AJUSTAR_VIDEO_PERFORMANCE_AB" at bounding box center [185, 16] width 174 height 11
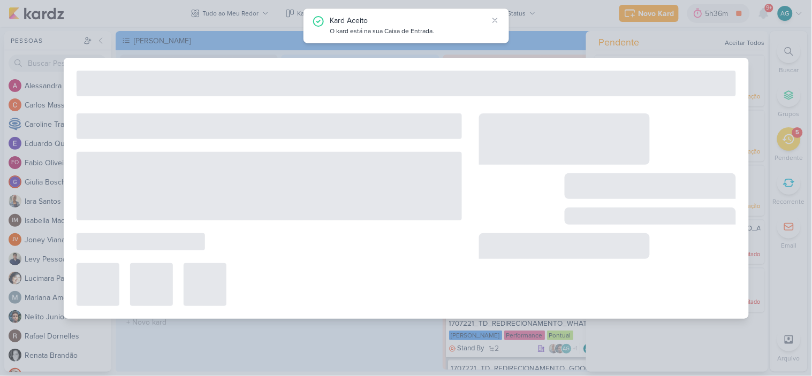
type input "2709121_GODOI_AJUSTAR_VIDEO_PERFORMANCE_AB"
type input "[DATE] 23:59"
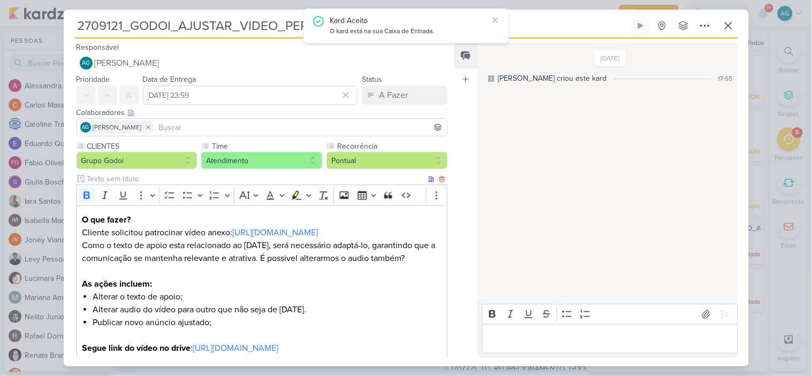
scroll to position [192, 0]
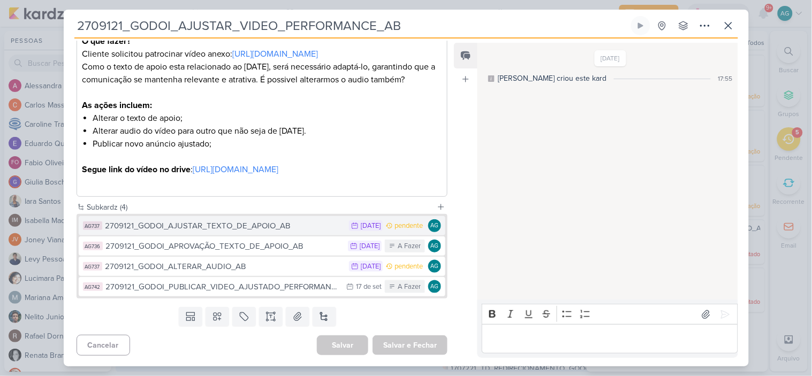
click at [270, 227] on div "2709121_GODOI_AJUSTAR_TEXTO_DE_APOIO_AB" at bounding box center [224, 226] width 239 height 12
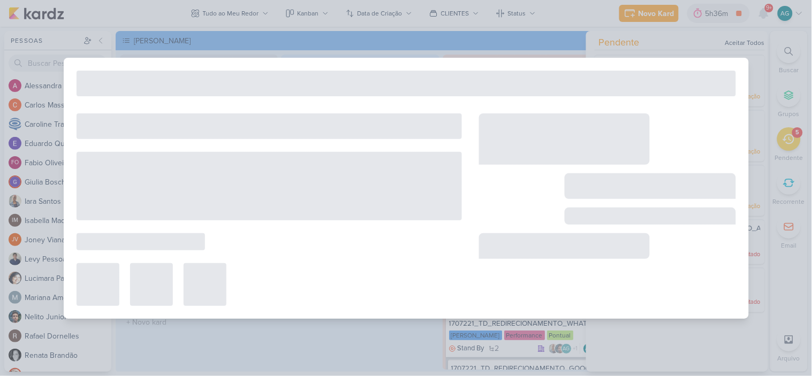
type input "2709121_GODOI_AJUSTAR_TEXTO_DE_APOIO_AB"
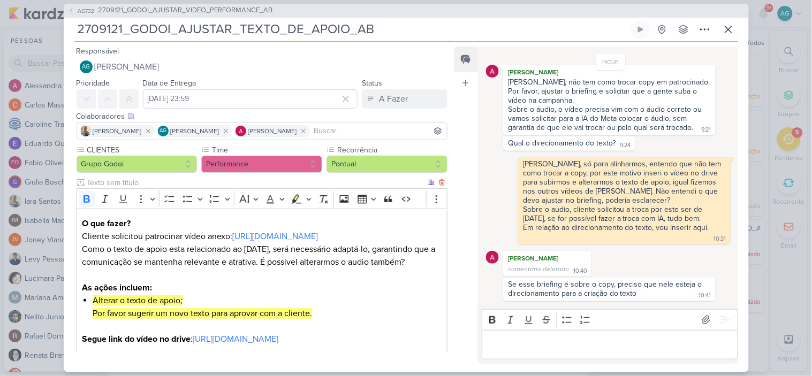
scroll to position [87, 0]
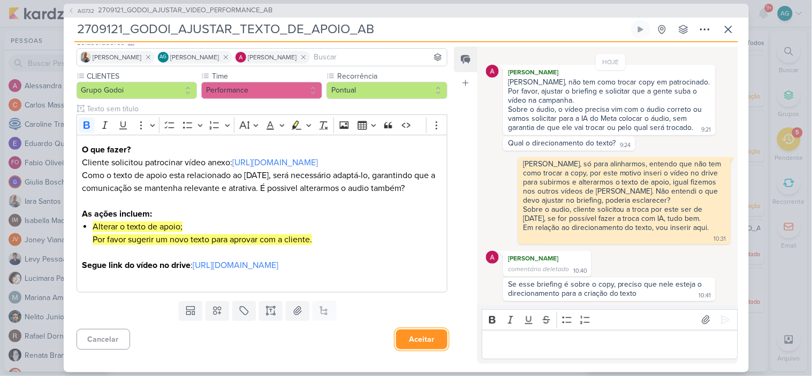
click at [420, 343] on button "Aceitar" at bounding box center [421, 340] width 51 height 20
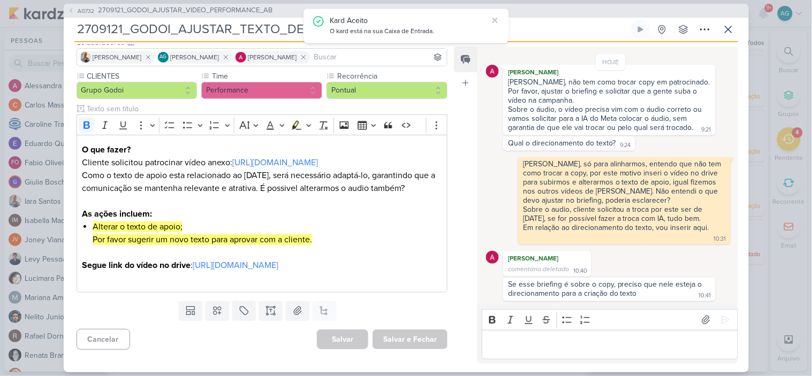
click at [254, 18] on div "AG732 2709121_GODOI_AJUSTAR_VIDEO_PERFORMANCE_AB 2709121_GODOI_AJUSTAR_TEXTO_DE…" at bounding box center [406, 188] width 685 height 369
click at [258, 12] on span "2709121_GODOI_AJUSTAR_VIDEO_PERFORMANCE_AB" at bounding box center [185, 10] width 174 height 11
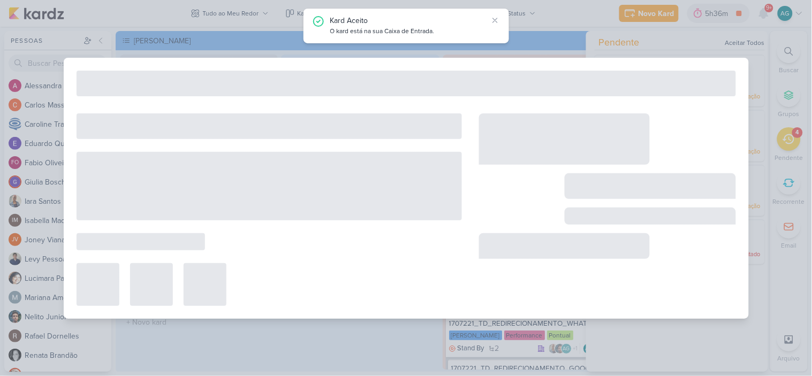
type input "2709121_GODOI_AJUSTAR_VIDEO_PERFORMANCE_AB"
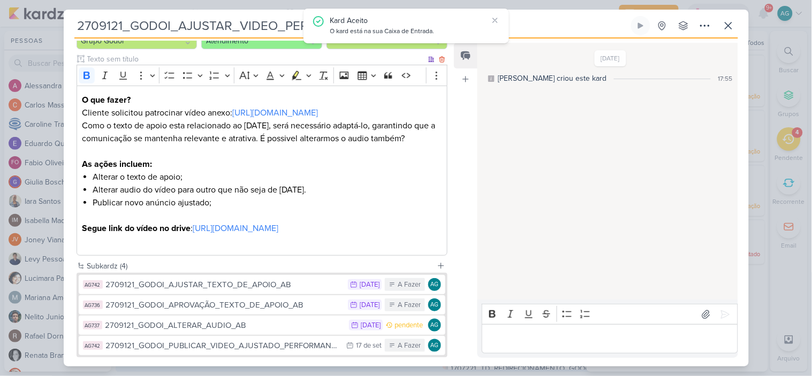
scroll to position [192, 0]
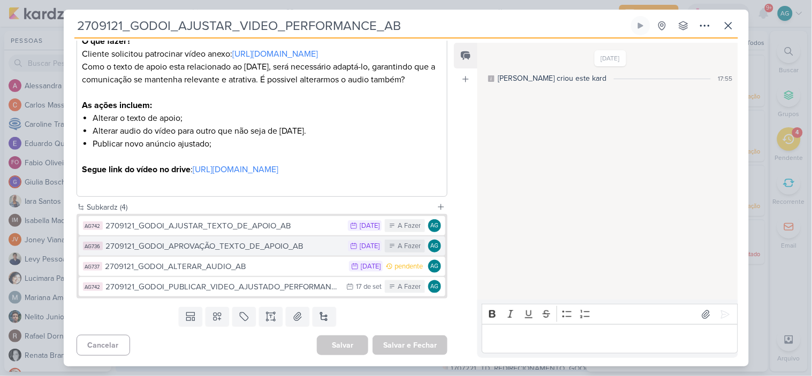
click at [289, 249] on div "2709121_GODOI_APROVAÇÃO_TEXTO_DE_APOIO_AB" at bounding box center [224, 246] width 237 height 12
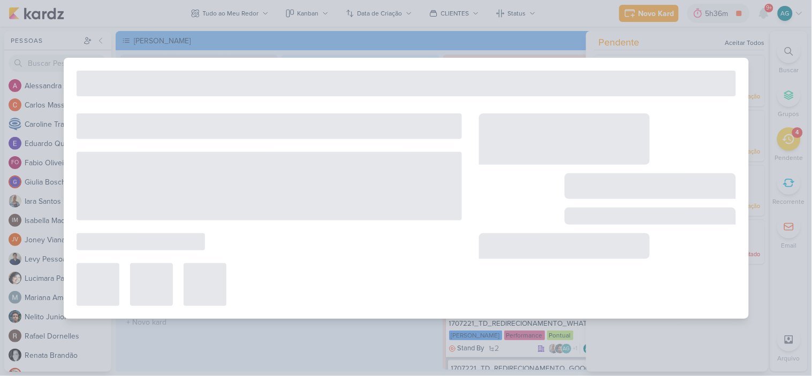
type input "2709121_GODOI_APROVAÇÃO_TEXTO_DE_APOIO_AB"
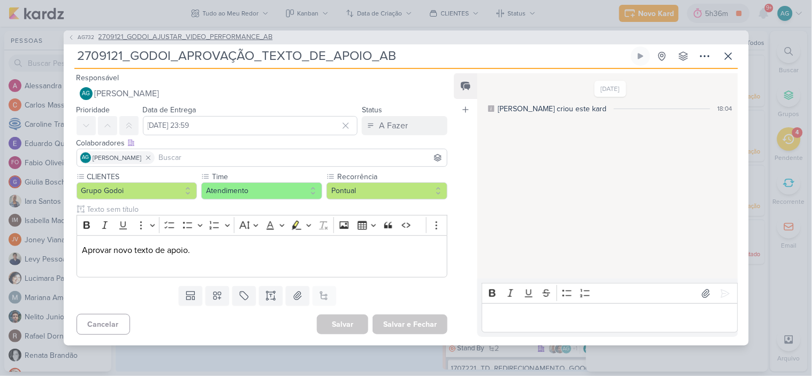
click at [189, 36] on span "2709121_GODOI_AJUSTAR_VIDEO_PERFORMANCE_AB" at bounding box center [185, 37] width 174 height 11
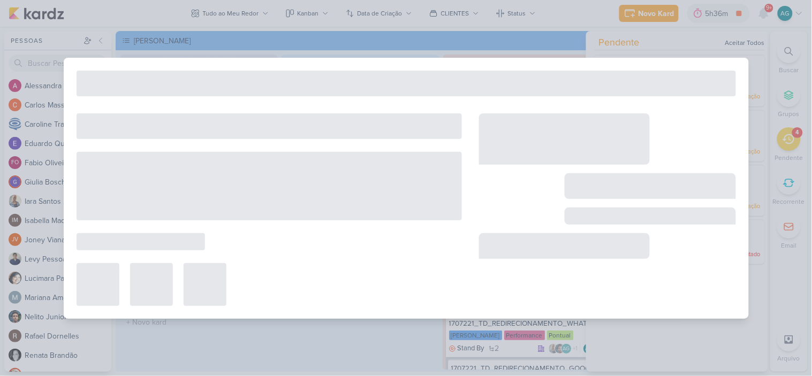
type input "2709121_GODOI_AJUSTAR_VIDEO_PERFORMANCE_AB"
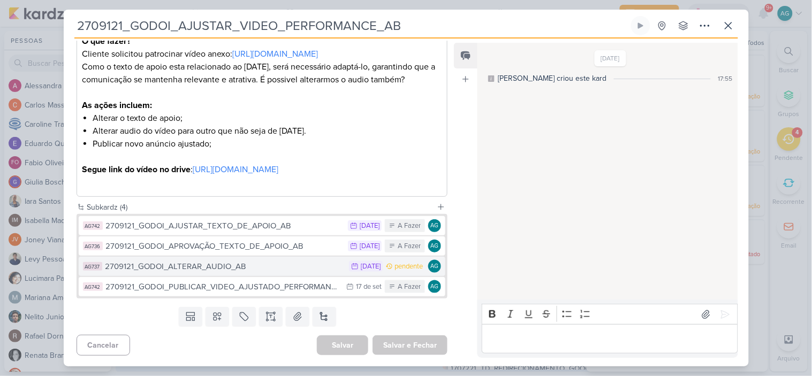
click at [262, 270] on div "2709121_GODOI_ALTERAR_AUDIO_AB" at bounding box center [224, 267] width 239 height 12
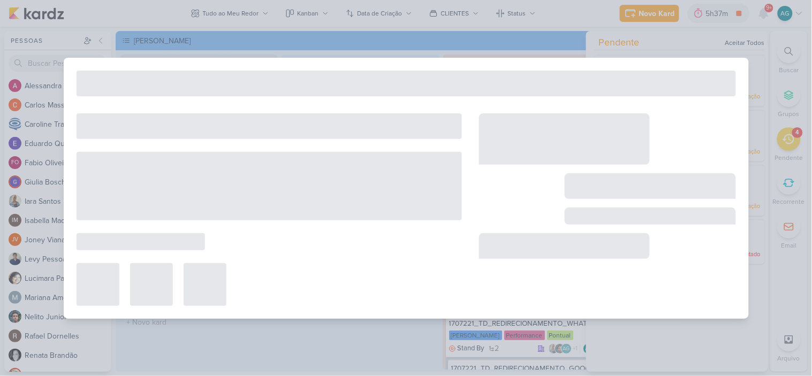
type input "2709121_GODOI_ALTERAR_AUDIO_AB"
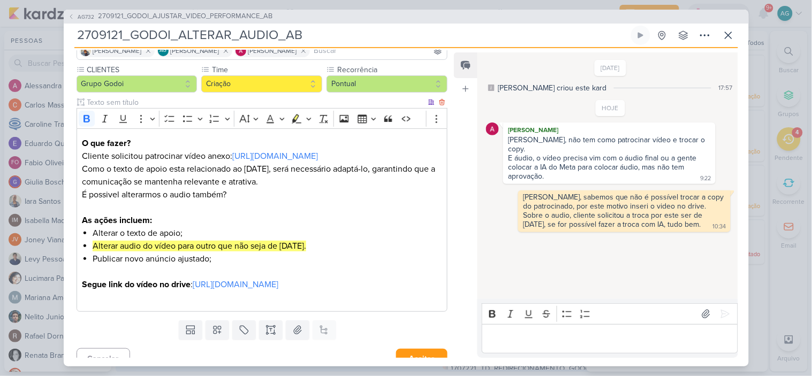
scroll to position [113, 0]
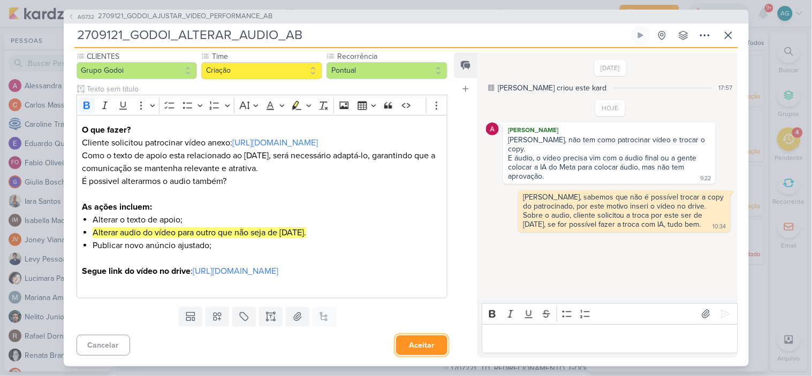
click at [424, 350] on button "Aceitar" at bounding box center [421, 345] width 51 height 20
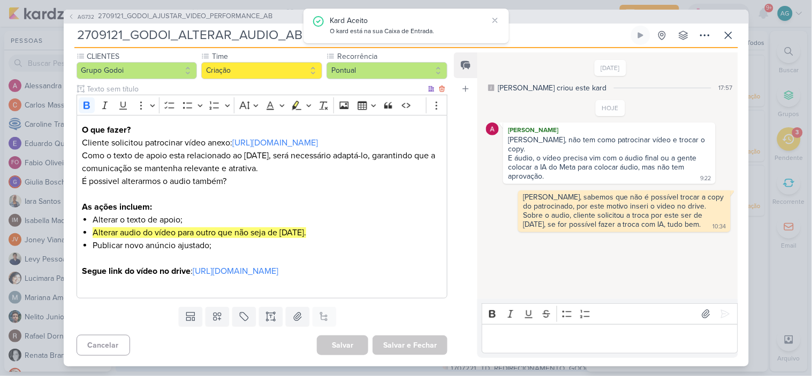
scroll to position [0, 0]
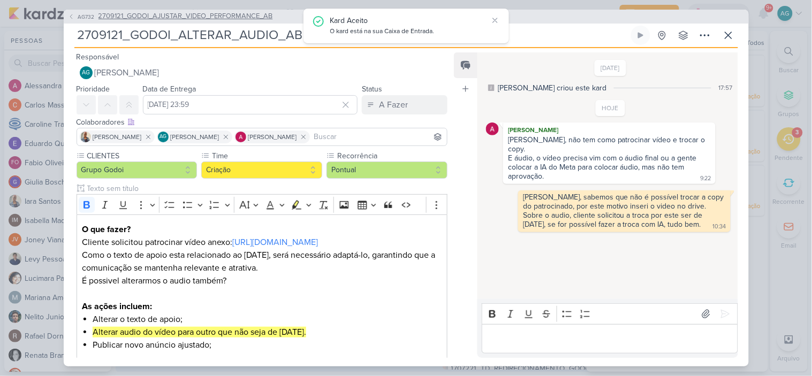
click at [261, 20] on span "2709121_GODOI_AJUSTAR_VIDEO_PERFORMANCE_AB" at bounding box center [185, 16] width 174 height 11
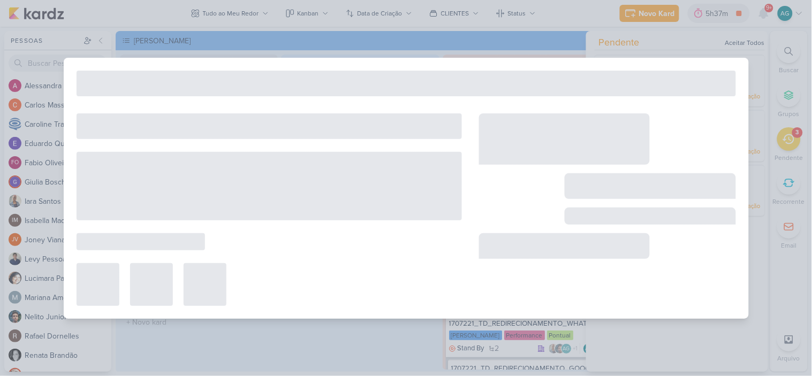
type input "2709121_GODOI_AJUSTAR_VIDEO_PERFORMANCE_AB"
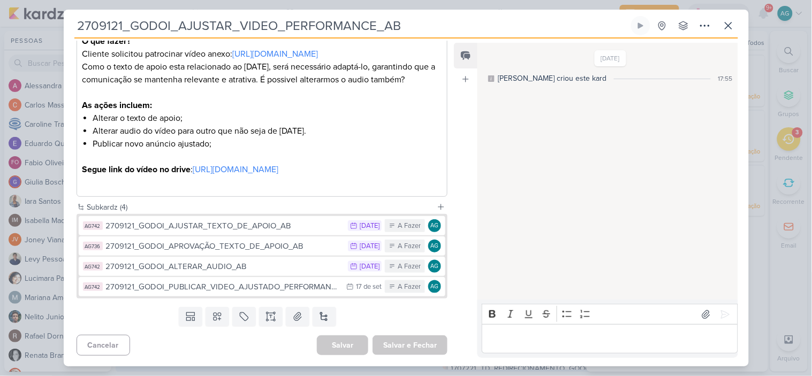
scroll to position [192, 0]
click at [729, 26] on icon at bounding box center [728, 25] width 6 height 6
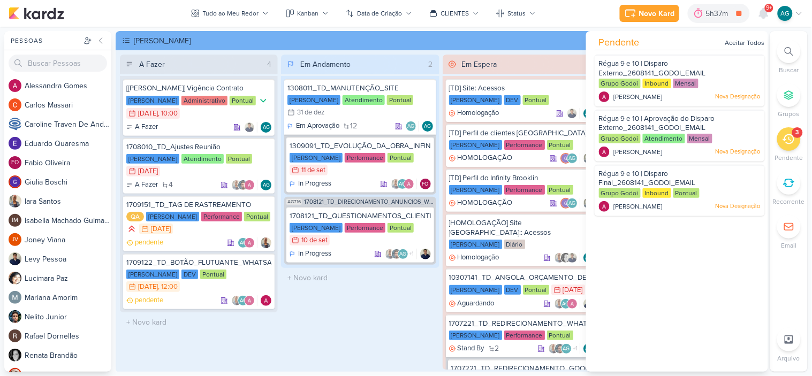
click at [794, 139] on icon at bounding box center [788, 139] width 12 height 10
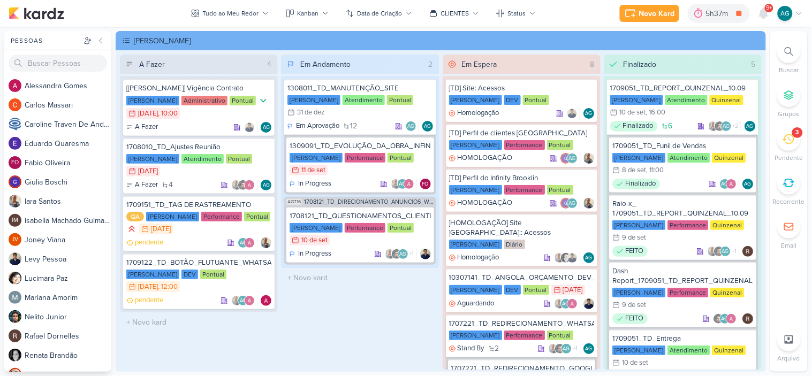
click at [794, 139] on icon at bounding box center [788, 139] width 12 height 10
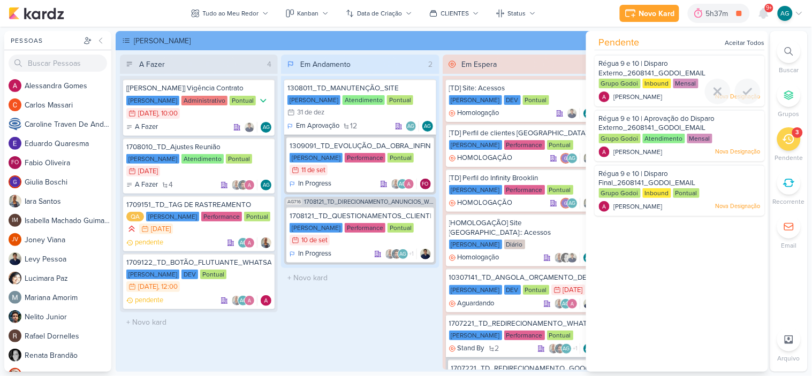
click at [672, 64] on div "Régua 9 e 10 | Disparo Externo_2608141_GODOI_EMAIL MARKETING_SETEMBRO" at bounding box center [680, 69] width 162 height 20
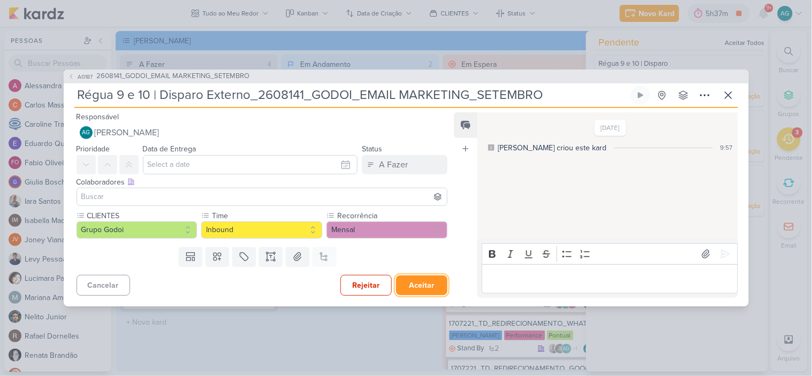
click at [423, 287] on button "Aceitar" at bounding box center [421, 286] width 51 height 20
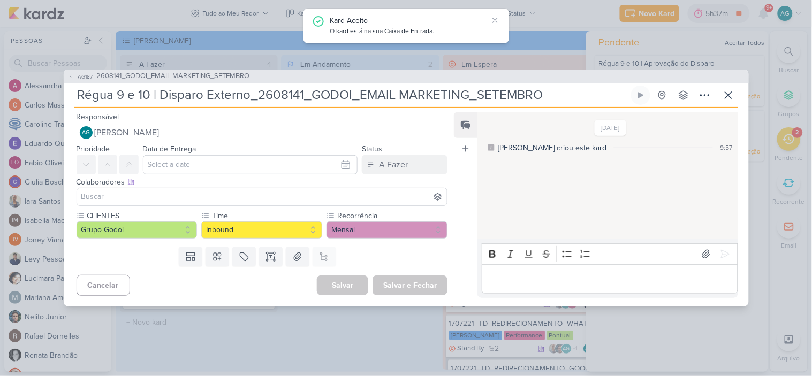
scroll to position [697, 0]
click at [798, 136] on div "AG187 2608141_GODOI_EMAIL MARKETING_SETEMBRO Régua 9 e 10 | Disparo Externo_260…" at bounding box center [406, 188] width 812 height 376
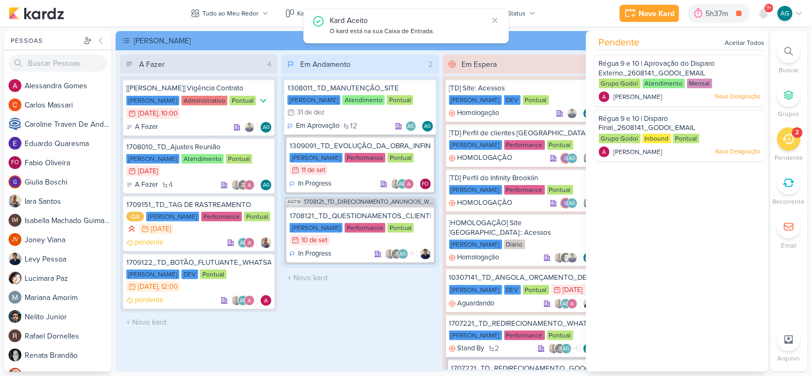
click at [798, 136] on div "2" at bounding box center [797, 132] width 3 height 9
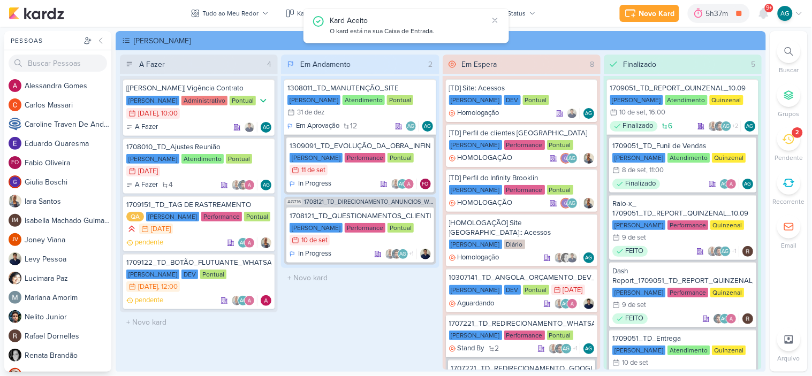
click at [798, 136] on div "2" at bounding box center [797, 132] width 3 height 9
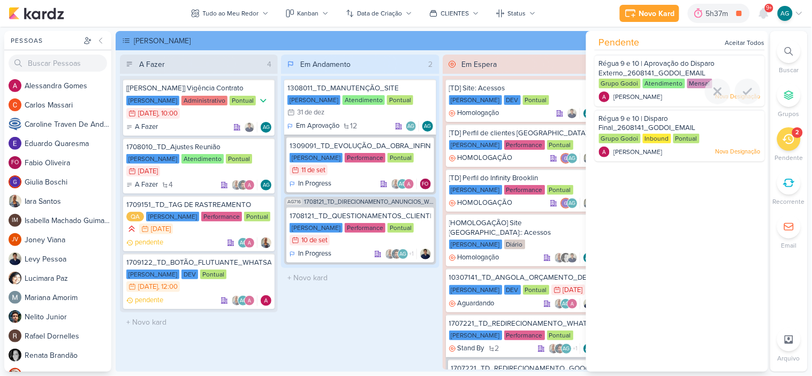
click at [687, 100] on div at bounding box center [679, 104] width 170 height 9
click at [674, 70] on span "Régua 9 e 10 | Aprovação do Disparo Externo_2608141_GODOI_EMAIL MARKETING_SETEM…" at bounding box center [657, 72] width 116 height 27
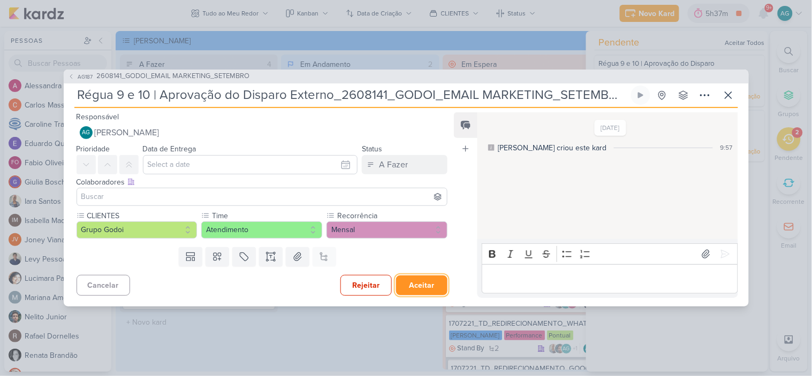
click at [428, 281] on button "Aceitar" at bounding box center [421, 286] width 51 height 20
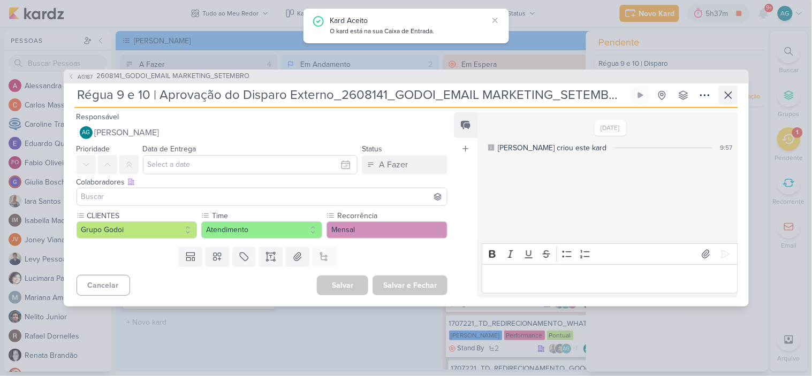
scroll to position [751, 0]
click at [784, 143] on div "AG187 2608141_GODOI_EMAIL MARKETING_SETEMBRO Régua 9 e 10 | Aprovação do Dispar…" at bounding box center [406, 188] width 812 height 376
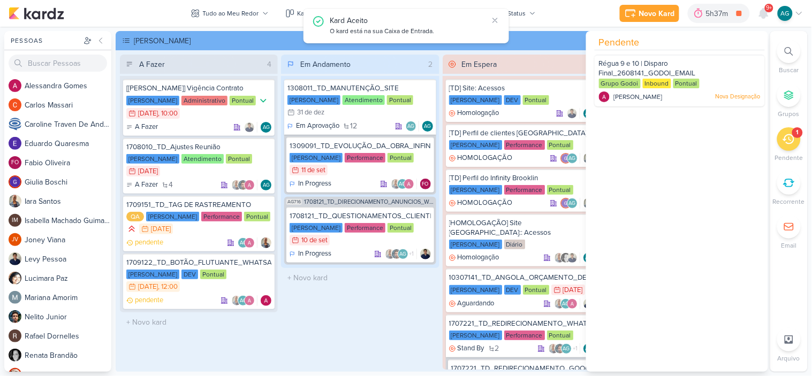
click at [785, 142] on icon at bounding box center [788, 139] width 12 height 12
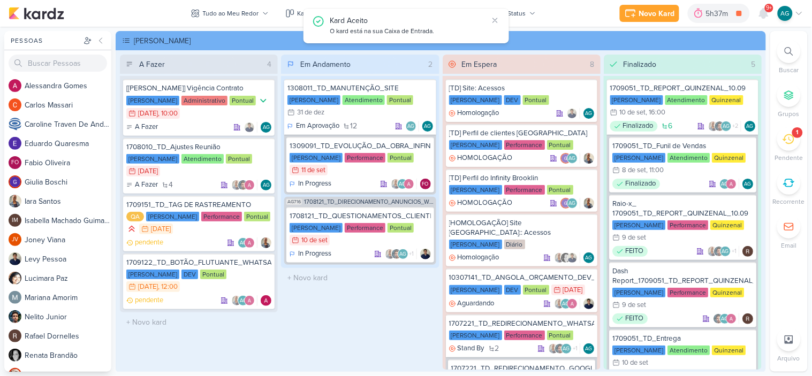
click at [785, 142] on icon at bounding box center [788, 139] width 12 height 12
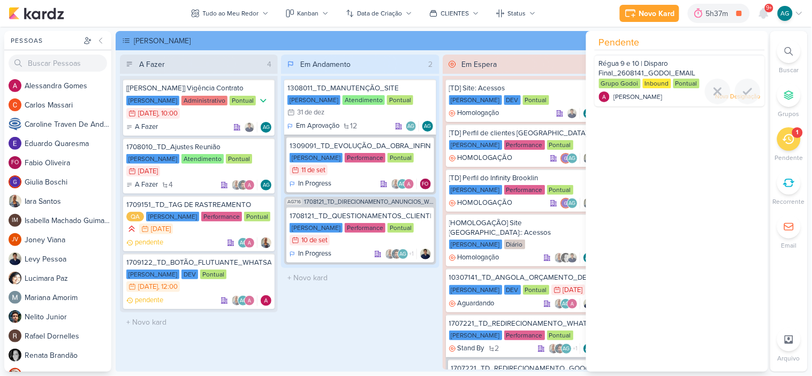
click at [678, 66] on div "Régua 9 e 10 | Disparo Final_2608141_GODOI_EMAIL MARKETING_SETEMBRO" at bounding box center [680, 69] width 162 height 20
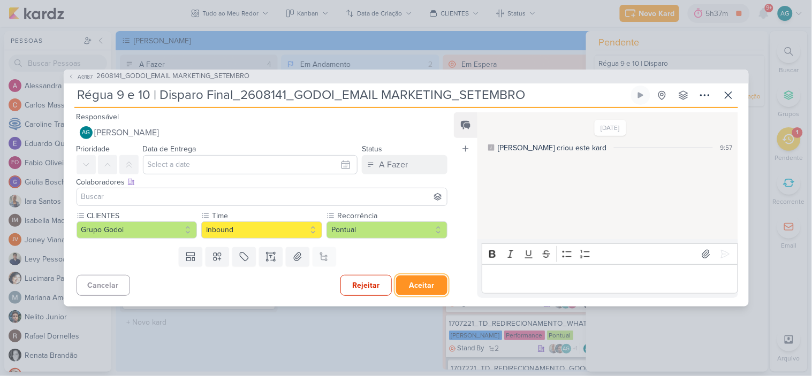
click at [414, 292] on button "Aceitar" at bounding box center [421, 286] width 51 height 20
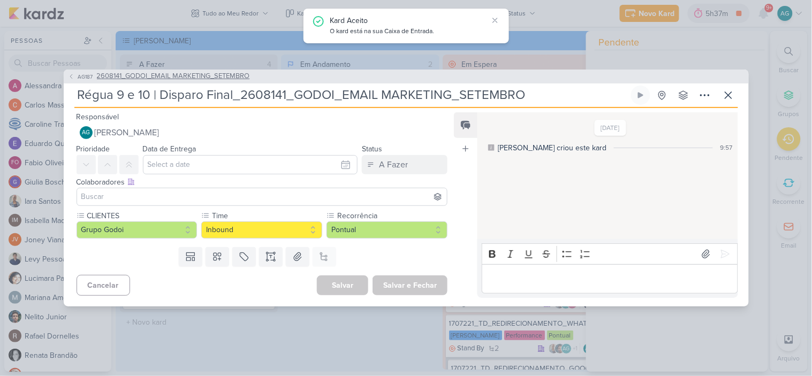
click at [205, 72] on span "2608141_GODOI_EMAIL MARKETING_SETEMBRO" at bounding box center [173, 76] width 153 height 11
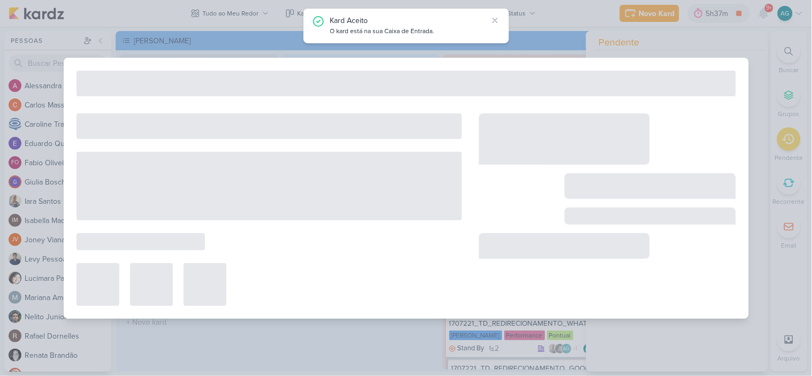
type input "2608141_GODOI_EMAIL MARKETING_SETEMBRO"
type input "12 de setembro de 2025 às 18:00"
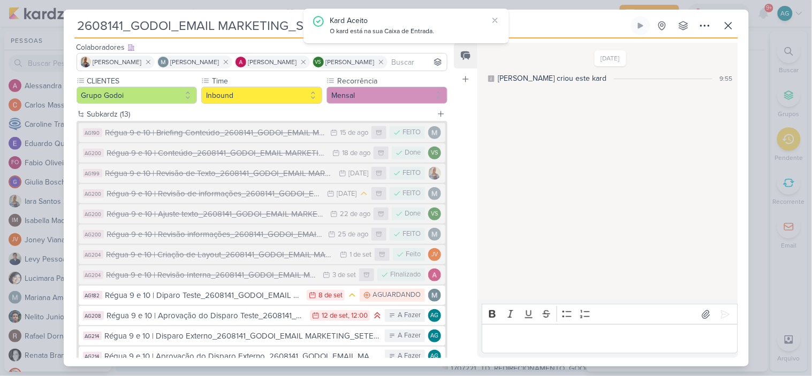
scroll to position [155, 0]
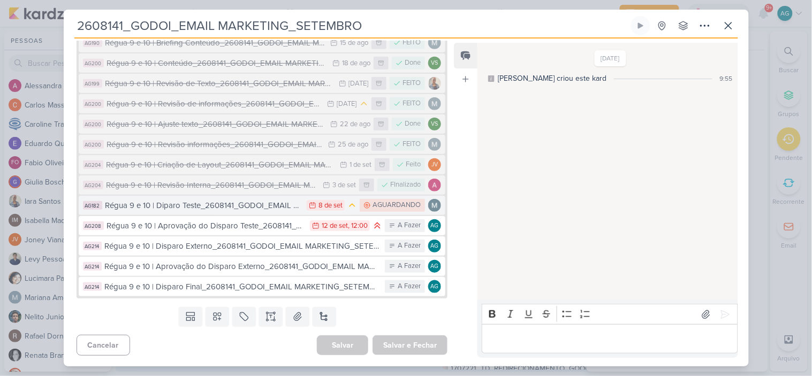
click at [223, 210] on div "Régua 9 e 10 | Diparo Teste_2608141_GODOI_EMAIL MARKETING_SETEMBRO" at bounding box center [203, 206] width 196 height 12
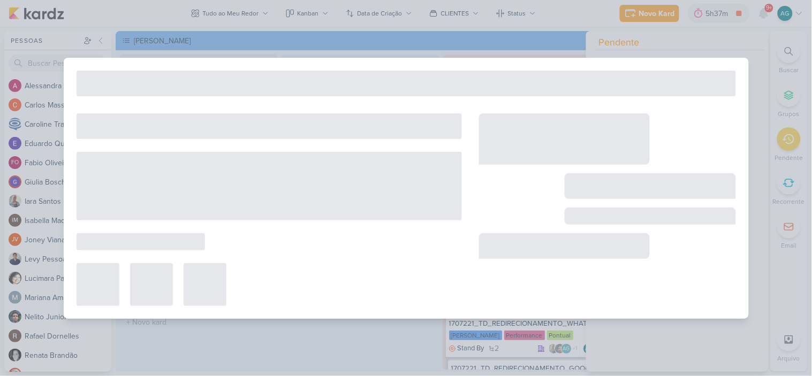
type input "Régua 9 e 10 | Diparo Teste_2608141_GODOI_EMAIL MARKETING_SETEMBRO"
type input "8 de setembro de 2025 às 23:59"
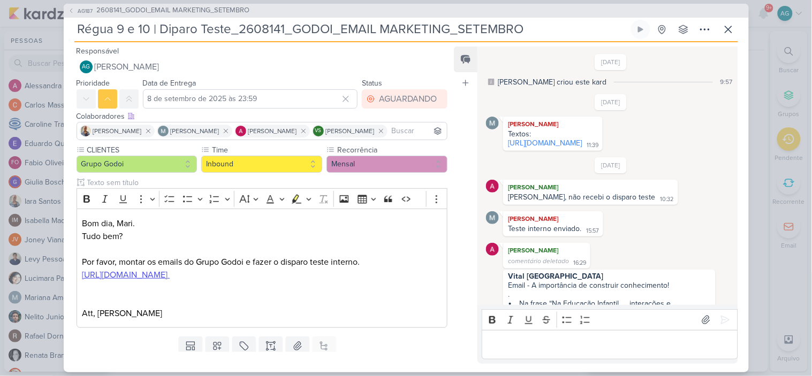
scroll to position [332, 0]
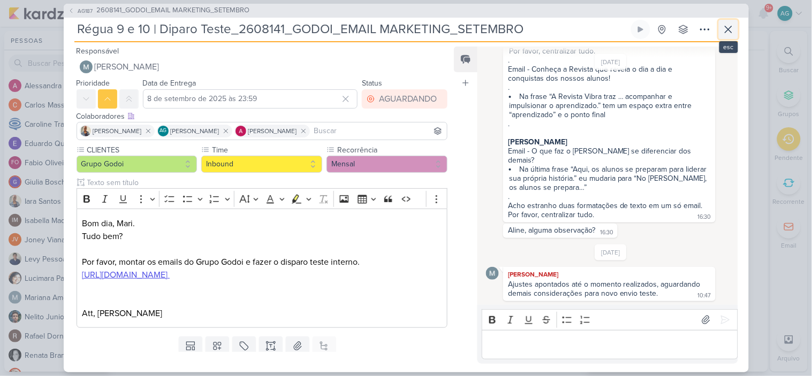
click at [722, 34] on icon at bounding box center [728, 29] width 13 height 13
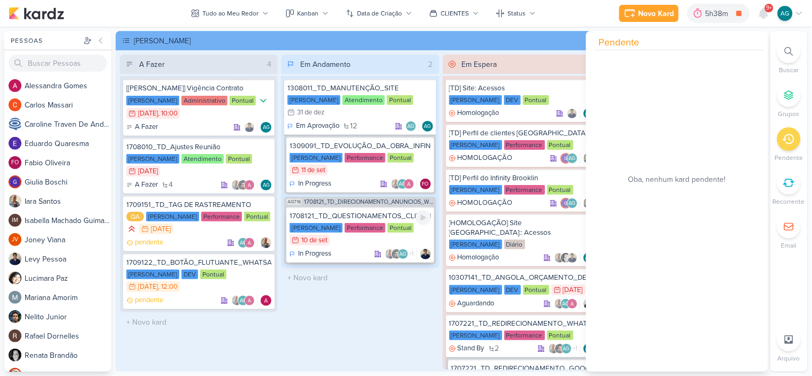
click at [355, 217] on div "1708121_TD_QUESTIONAMENTOS_CLIENTE_V.3" at bounding box center [359, 216] width 141 height 10
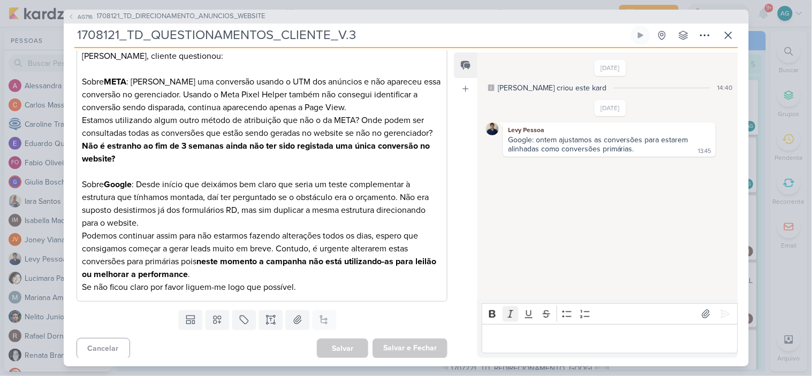
scroll to position [228, 0]
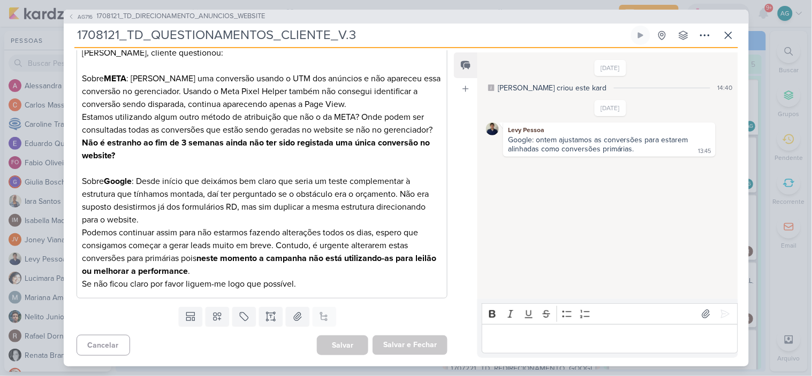
click at [576, 341] on p "Editor editing area: main" at bounding box center [609, 338] width 245 height 13
click at [721, 313] on icon at bounding box center [725, 314] width 11 height 11
drag, startPoint x: 705, startPoint y: 193, endPoint x: 607, endPoint y: 188, distance: 97.5
click at [607, 188] on div "[PERSON_NAME], algum retorno de Meta? 18:03" at bounding box center [648, 193] width 162 height 10
copy div "[PERSON_NAME], algum retorno de Meta?"
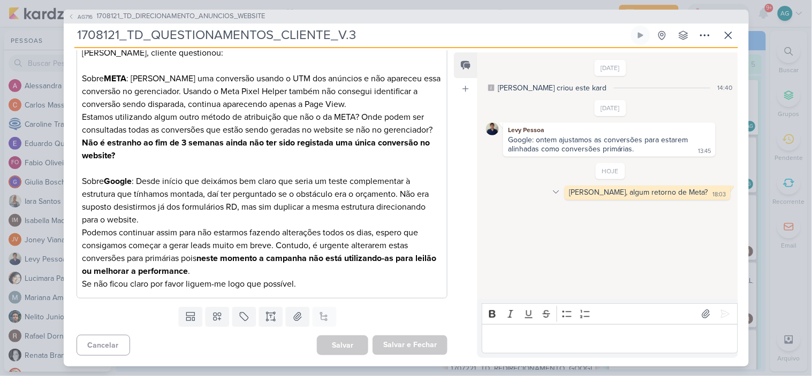
click at [560, 191] on icon at bounding box center [556, 192] width 9 height 9
click at [596, 212] on div "Deletar" at bounding box center [583, 210] width 24 height 11
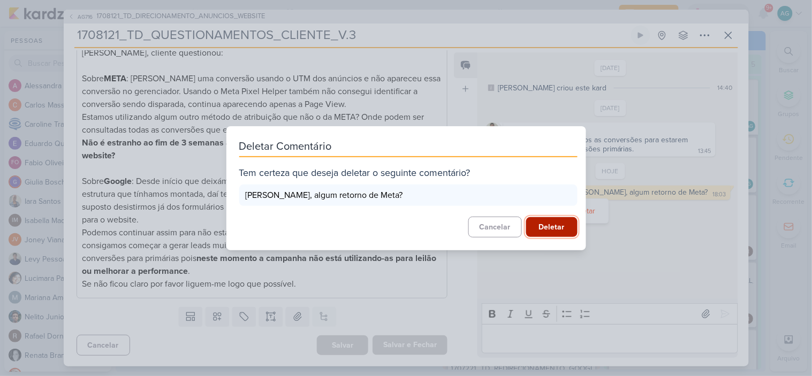
click at [553, 222] on button "Deletar" at bounding box center [551, 227] width 51 height 20
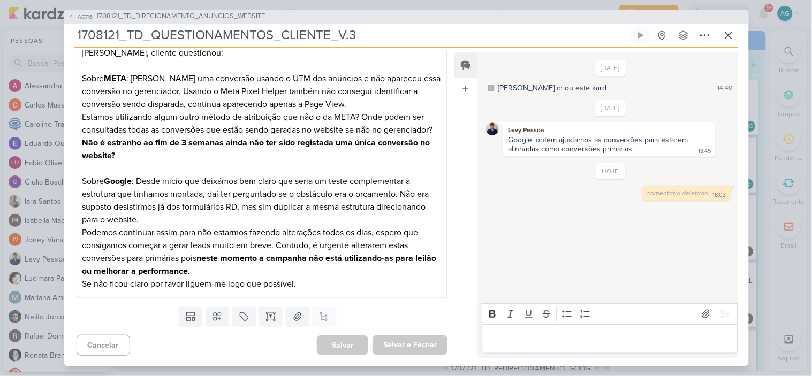
click at [567, 339] on p "Editor editing area: main" at bounding box center [609, 338] width 245 height 13
click at [508, 335] on p "[PERSON_NAME], algum retorno de Meta?" at bounding box center [609, 338] width 245 height 13
click at [688, 345] on div "[PERSON_NAME], por favor, temos algum retorno de Meta?" at bounding box center [610, 338] width 256 height 29
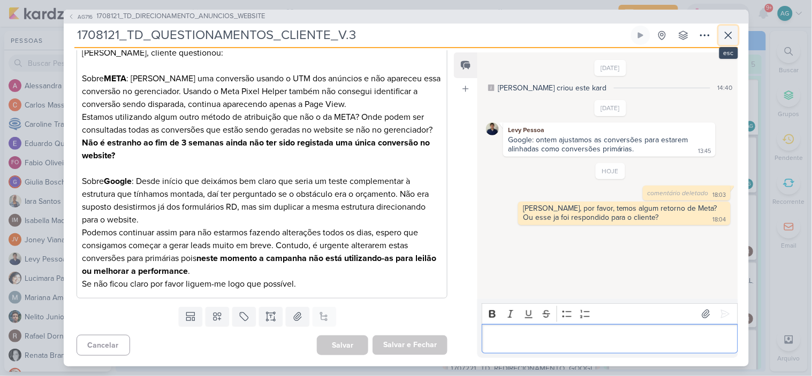
click at [731, 30] on icon at bounding box center [728, 35] width 13 height 13
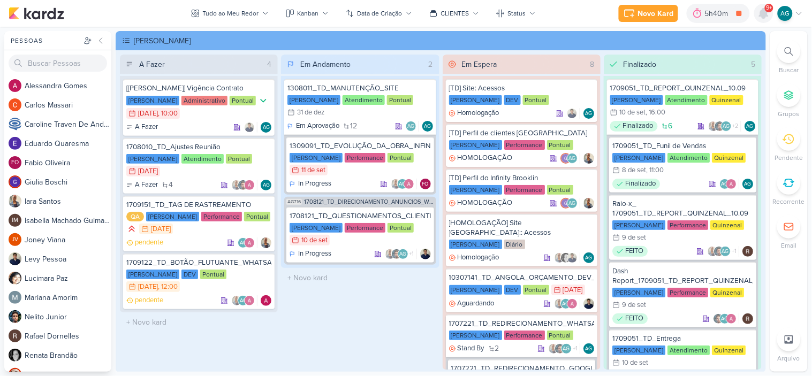
click at [761, 12] on icon at bounding box center [763, 14] width 9 height 10
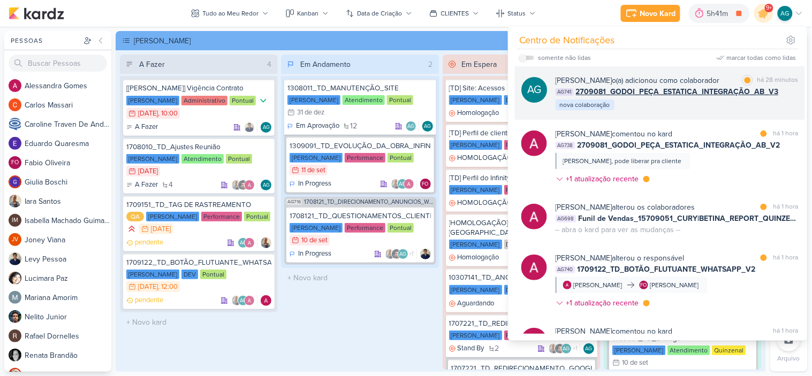
click at [689, 120] on div "AG [PERSON_NAME] o(a) adicionou como colaborador marcar como lida há 28 minutos…" at bounding box center [660, 93] width 290 height 54
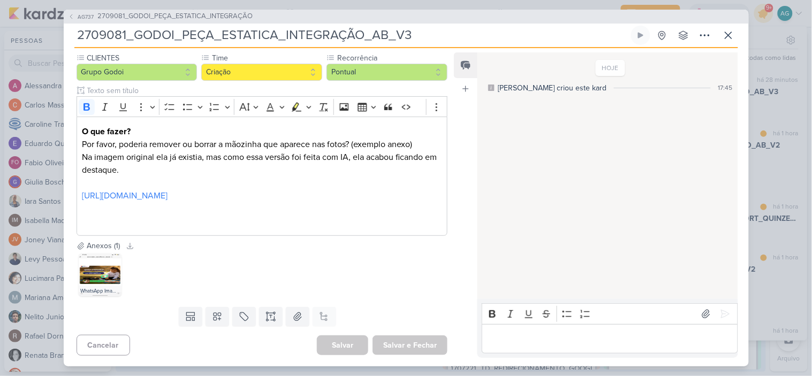
scroll to position [0, 0]
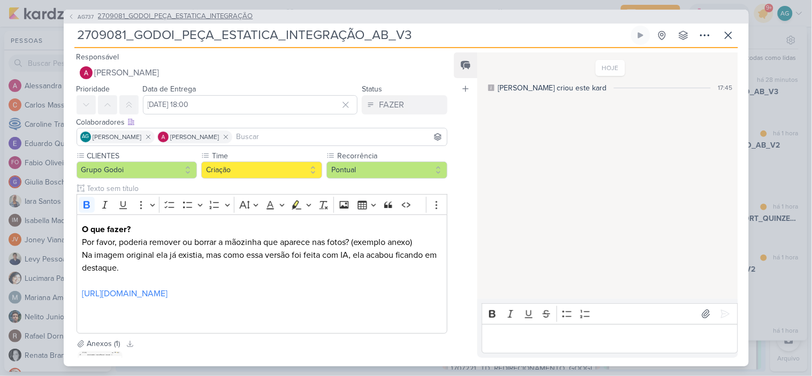
click at [228, 19] on span "2709081_GODOI_PEÇA_ESTATICA_INTEGRAÇÃO" at bounding box center [175, 16] width 155 height 11
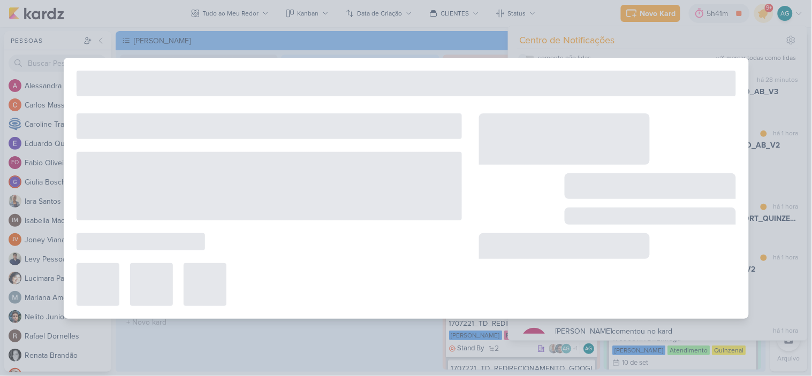
type input "2709081_GODOI_PEÇA_ESTATICA_INTEGRAÇÃO"
type input "15 de setembro de 2025 às 23:59"
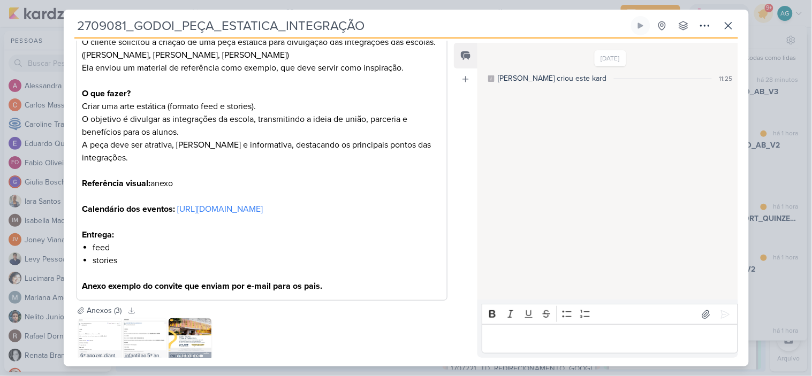
scroll to position [391, 0]
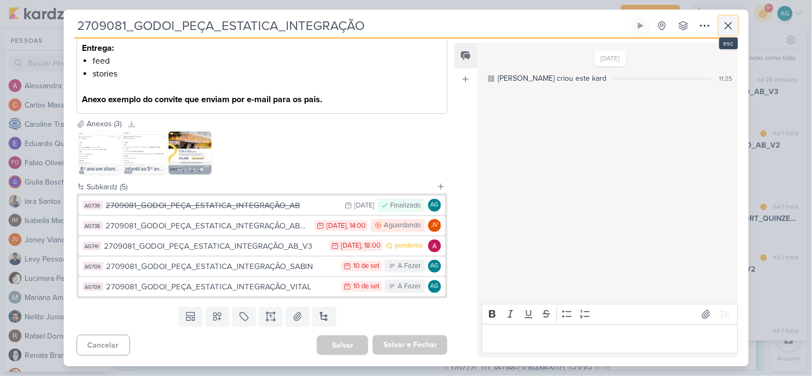
click at [730, 27] on icon at bounding box center [728, 25] width 13 height 13
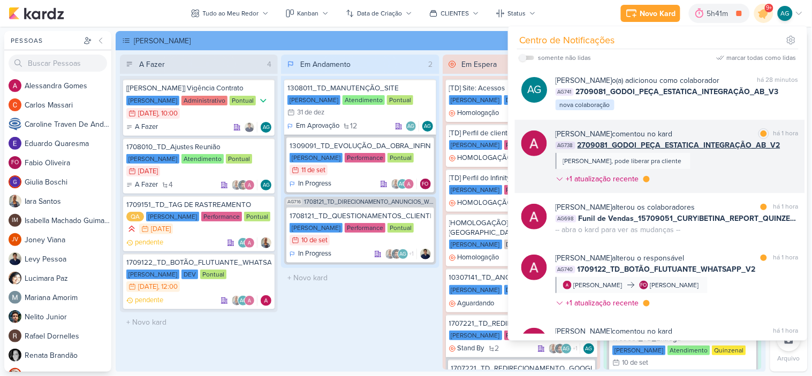
scroll to position [119, 0]
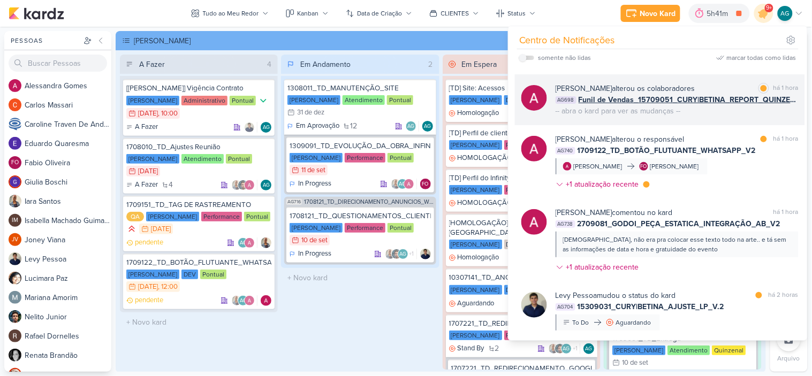
click at [720, 125] on div "[PERSON_NAME] alterou os colaboradores marcar como lida há 1 hora AG698 Funil d…" at bounding box center [660, 99] width 290 height 51
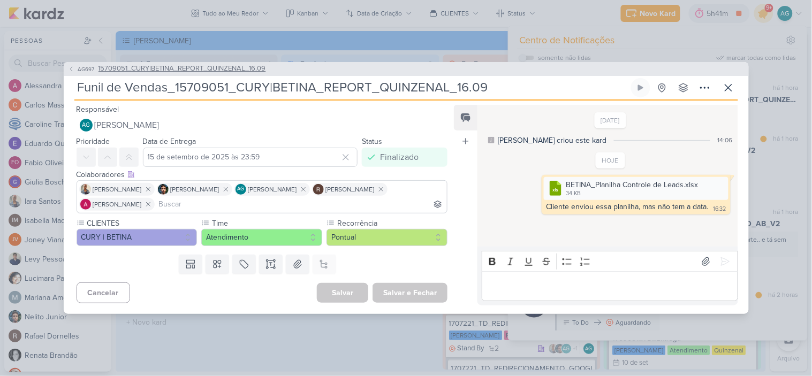
click at [245, 70] on span "15709051_CURY|BETINA_REPORT_QUINZENAL_16.09" at bounding box center [181, 69] width 167 height 11
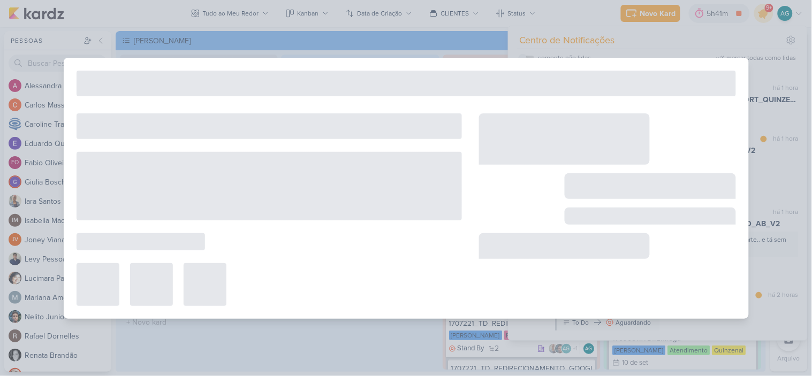
type input "15709051_CURY|BETINA_REPORT_QUINZENAL_16.09"
type input "16 de setembro de 2025 às 11:00"
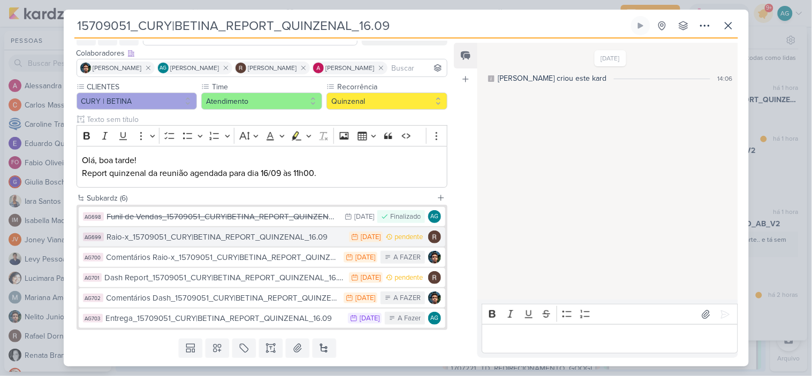
scroll to position [91, 0]
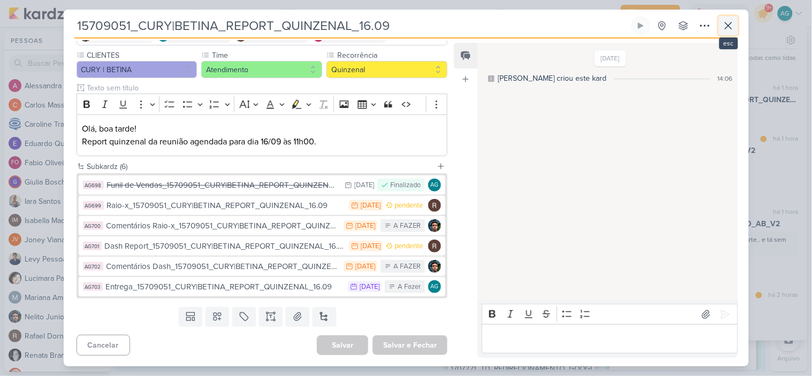
click at [730, 29] on icon at bounding box center [728, 25] width 13 height 13
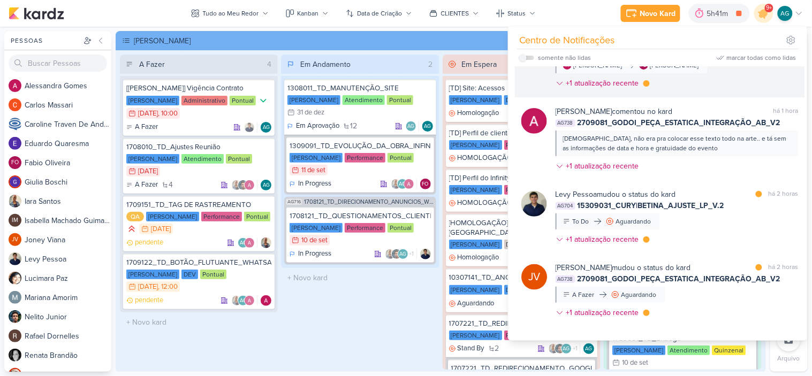
scroll to position [238, 0]
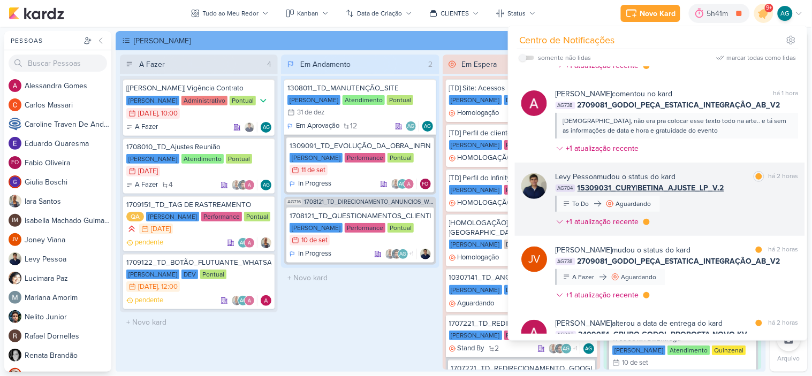
click at [716, 223] on div "[PERSON_NAME] mudou o status do kard marcar como lida há 2 horas AG704 15309031…" at bounding box center [676, 201] width 243 height 60
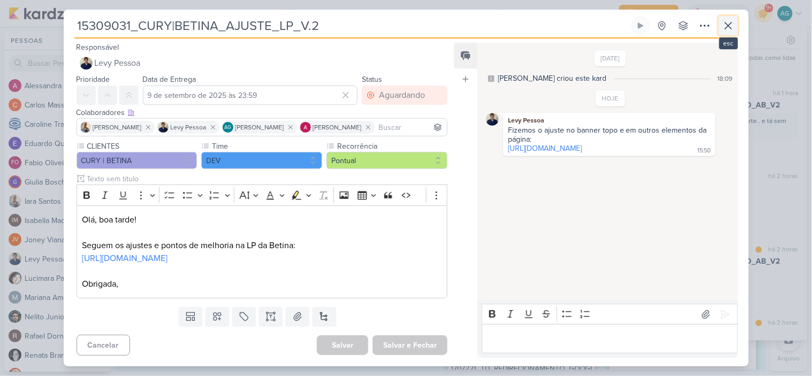
click at [724, 26] on icon at bounding box center [728, 25] width 13 height 13
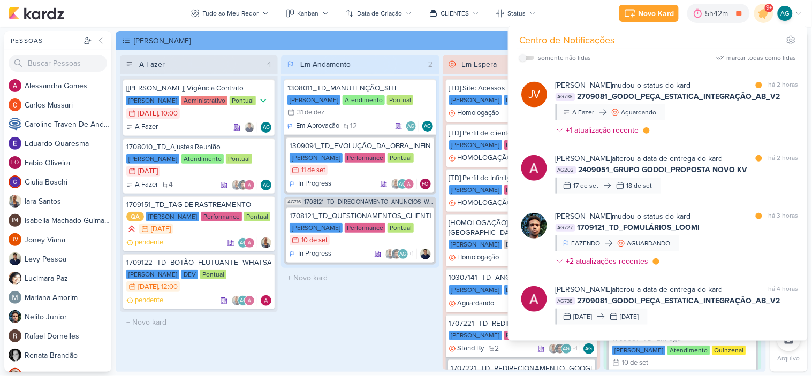
scroll to position [416, 0]
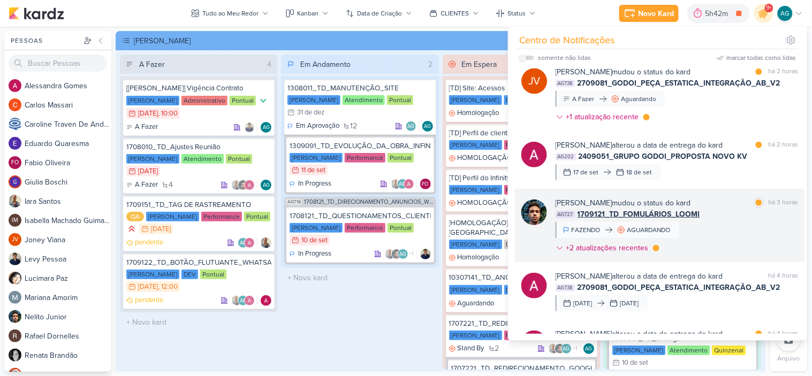
click at [724, 236] on div "[PERSON_NAME] mudou o status do kard marcar como lida há 3 horas AG727 1709121_…" at bounding box center [676, 227] width 243 height 60
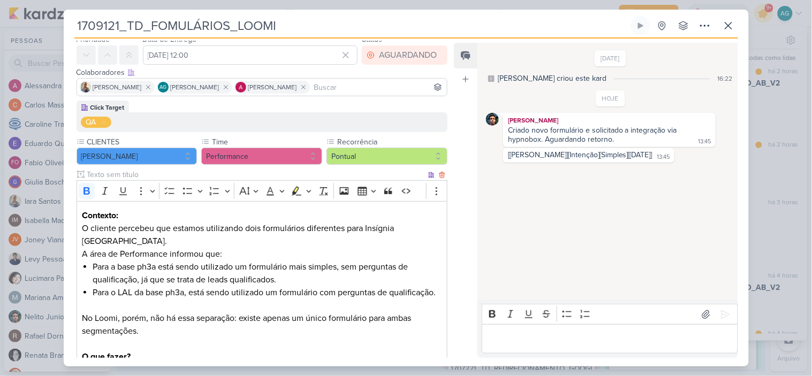
scroll to position [164, 0]
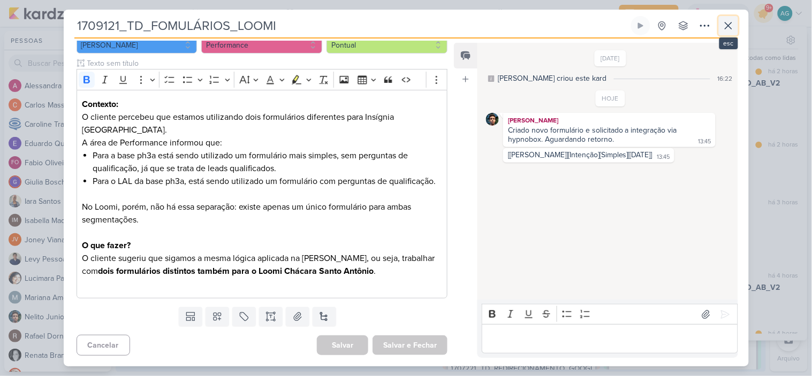
click at [730, 27] on icon at bounding box center [728, 25] width 13 height 13
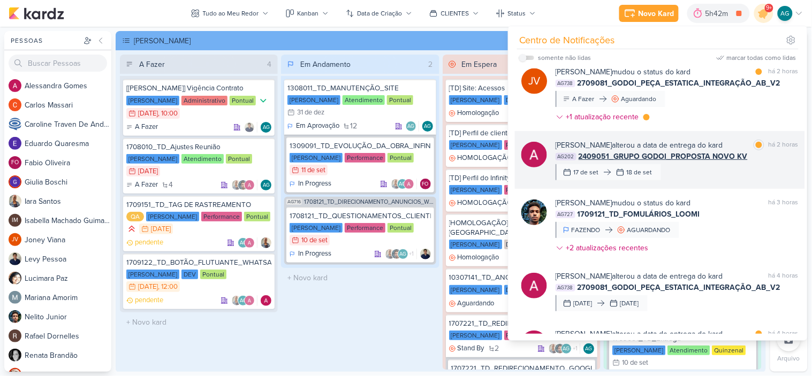
scroll to position [475, 0]
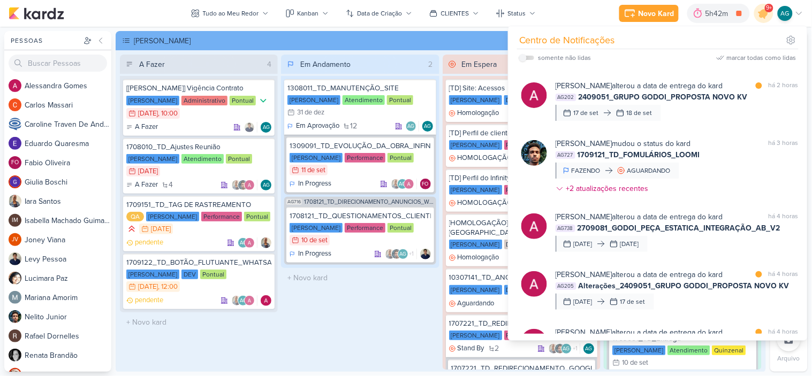
click at [466, 46] on div "[PERSON_NAME]" at bounding box center [441, 40] width 650 height 19
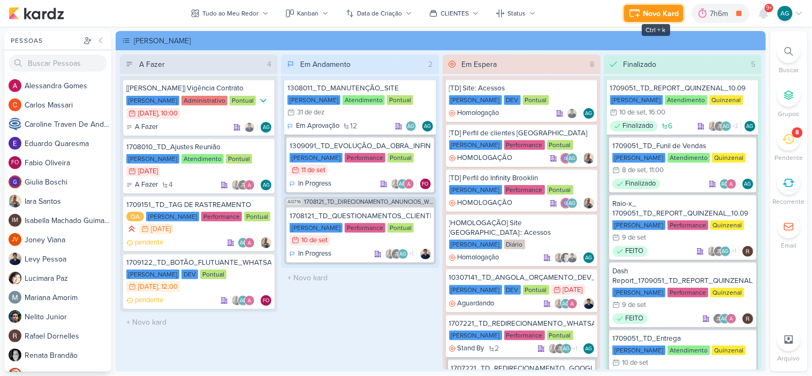
click at [653, 13] on div "Novo Kard" at bounding box center [661, 13] width 36 height 11
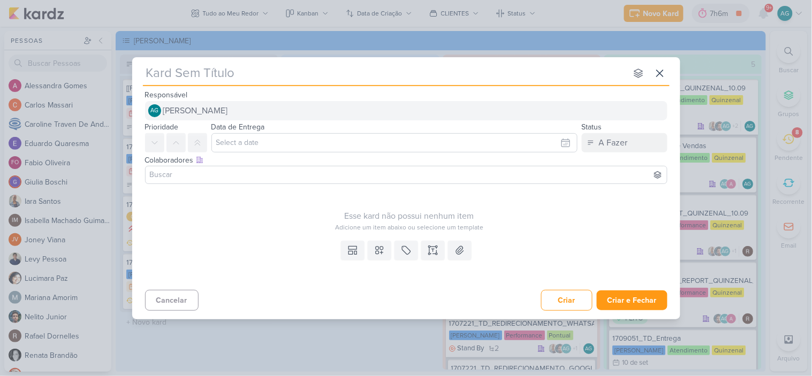
type input "2709081_GODOI_PEÇA_ESTATICA_INTEGRAÇÃO_AB_V2"
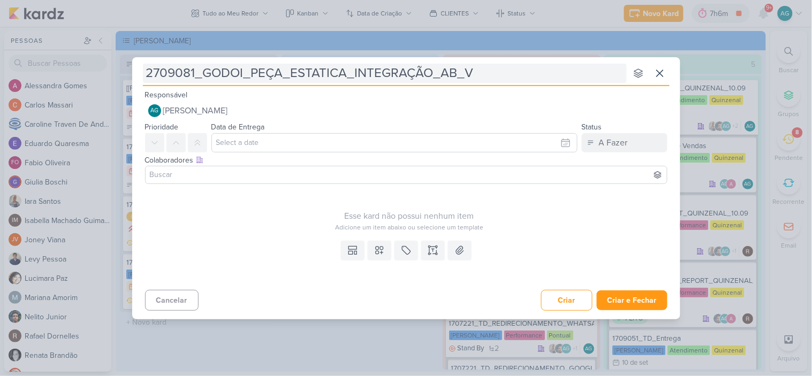
type input "2709081_GODOI_PEÇA_ESTATICA_INTEGRAÇÃO_AB_V3"
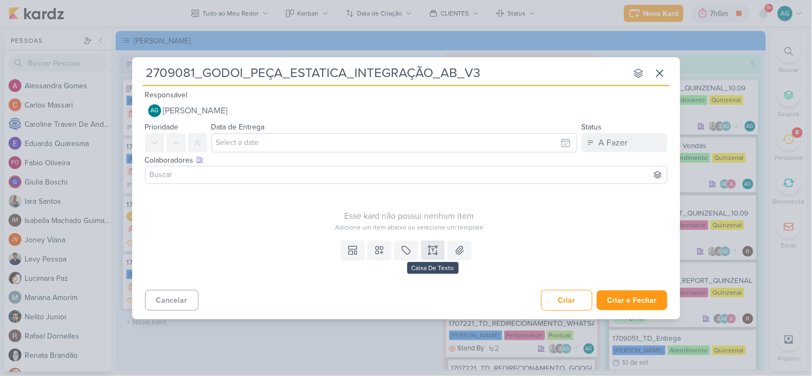
type input "2709081_GODOI_PEÇA_ESTATICA_INTEGRAÇÃO_AB_V3"
click at [437, 252] on icon at bounding box center [433, 250] width 11 height 11
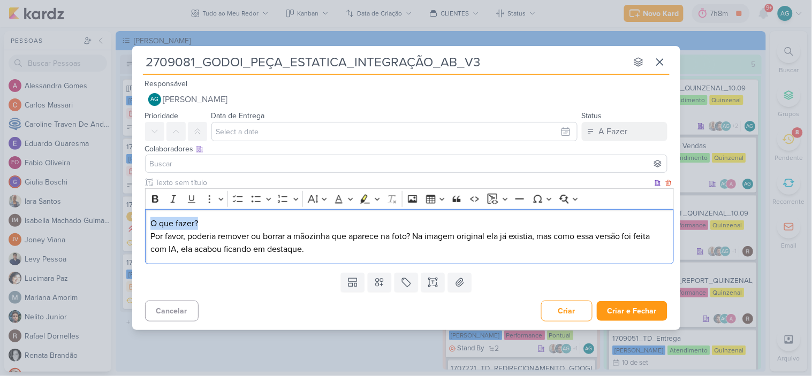
drag, startPoint x: 206, startPoint y: 225, endPoint x: 132, endPoint y: 223, distance: 73.9
click at [132, 223] on div "Clique para deixar o item visível somente à membros da sua organização Rich Tex…" at bounding box center [406, 222] width 548 height 91
click at [156, 199] on icon "Editor toolbar" at bounding box center [155, 198] width 6 height 7
click at [322, 244] on p "O que fazer? Por favor, poderia remover ou borrar a mãozinha que aparece na fot…" at bounding box center [408, 236] width 517 height 39
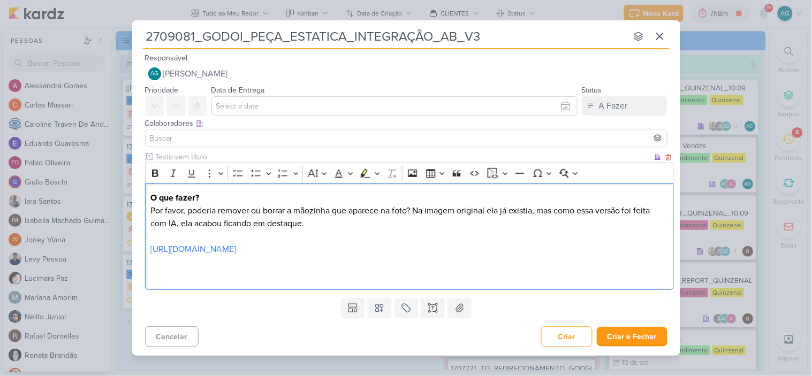
click at [391, 211] on p "O que fazer? Por favor, poderia remover ou borrar a mãozinha que aparece na fot…" at bounding box center [408, 224] width 517 height 64
click at [413, 211] on p "O que fazer? Por favor, poderia remover ou borrar a mãozinha que aparece nas fo…" at bounding box center [408, 224] width 517 height 64
click at [424, 209] on p "O que fazer? Por favor, poderia remover ou borrar a mãozinha que aparece nas fo…" at bounding box center [408, 224] width 517 height 64
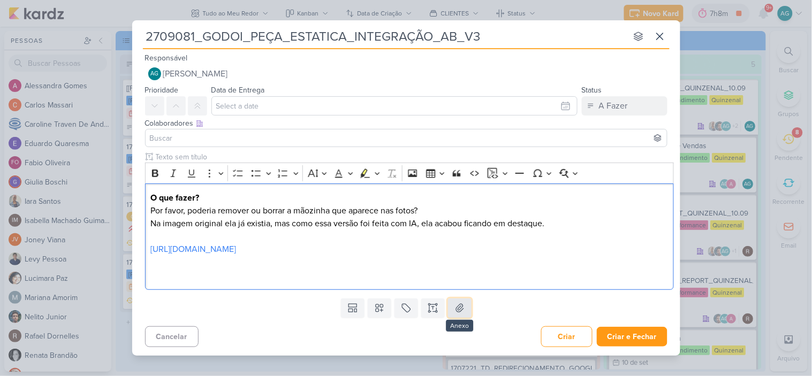
click at [459, 311] on icon at bounding box center [459, 308] width 11 height 11
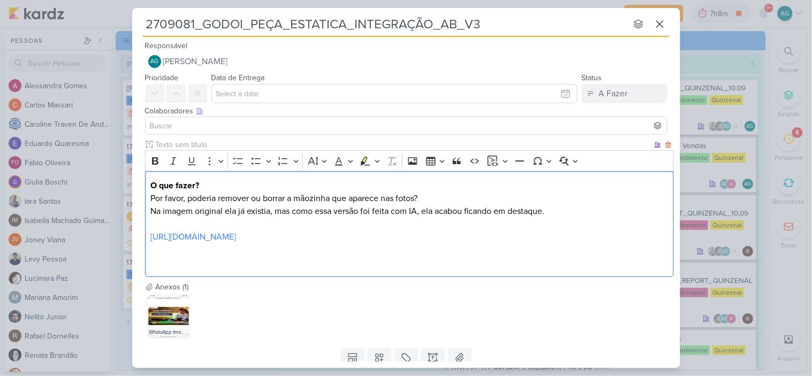
click at [446, 211] on p "Na imagem original ela já existia, mas como essa versão foi feita com IA, ela a…" at bounding box center [408, 224] width 517 height 39
click at [450, 196] on p "O que fazer? Por favor, poderia remover ou borrar a mãozinha que aparece nas fo…" at bounding box center [408, 192] width 517 height 26
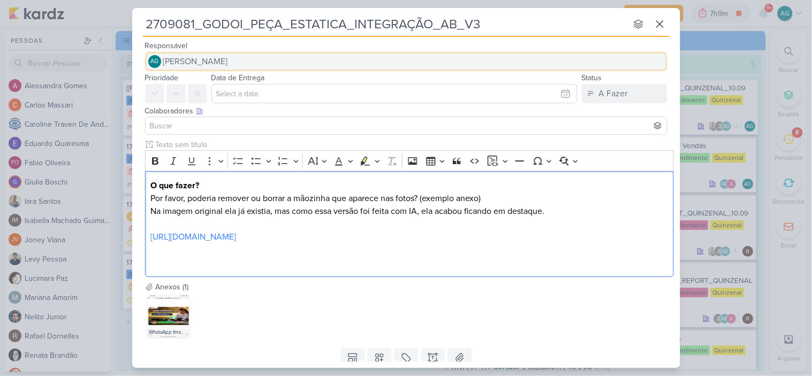
click at [226, 62] on span "[PERSON_NAME]" at bounding box center [195, 61] width 65 height 13
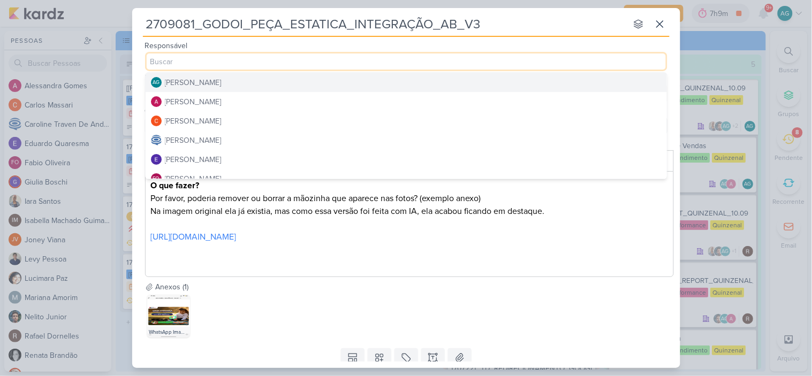
click at [222, 82] on div "[PERSON_NAME]" at bounding box center [193, 82] width 57 height 11
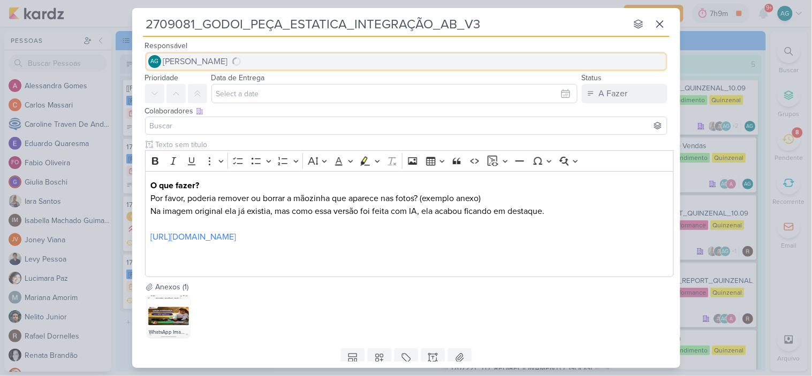
click at [228, 61] on span "[PERSON_NAME]" at bounding box center [195, 61] width 65 height 13
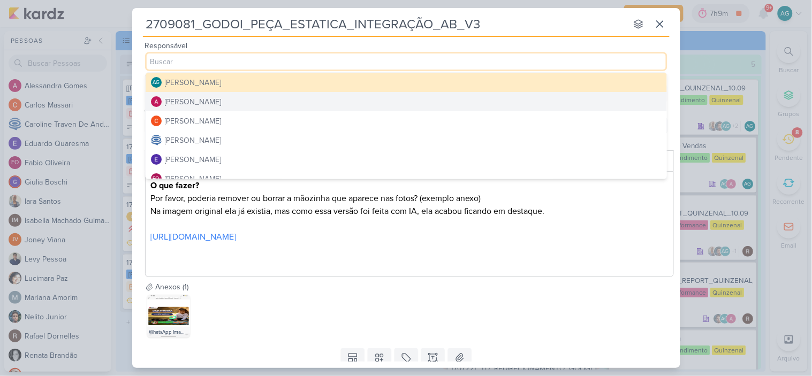
click at [237, 102] on button "[PERSON_NAME]" at bounding box center [406, 101] width 521 height 19
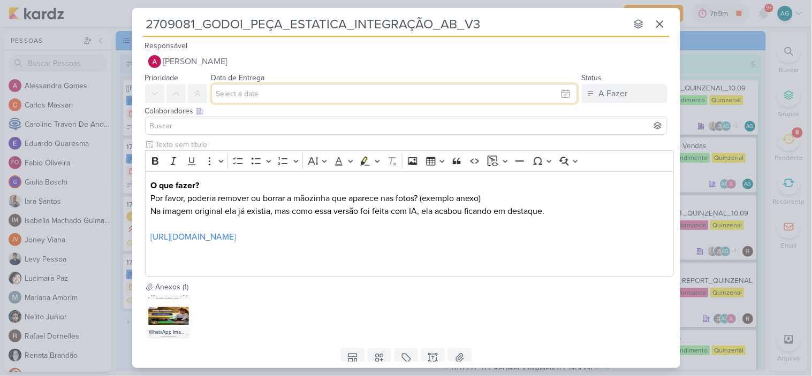
click at [286, 94] on input "text" at bounding box center [394, 93] width 366 height 19
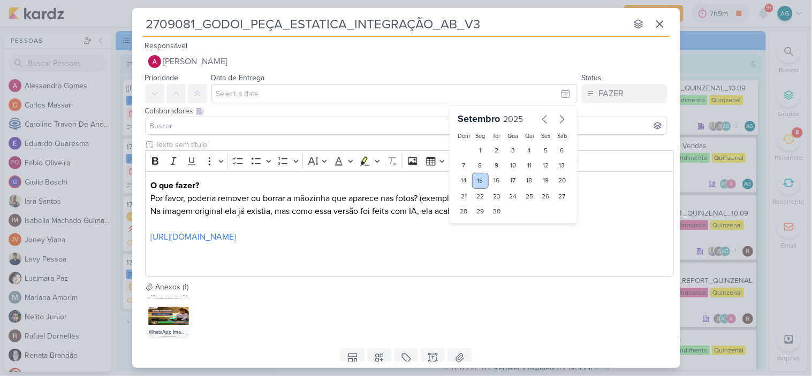
click at [481, 179] on div "15" at bounding box center [480, 181] width 17 height 16
type input "15 de setembro de 2025 às 23:59"
click at [311, 94] on input "15 de setembro de 2025 às 23:59" at bounding box center [394, 93] width 366 height 19
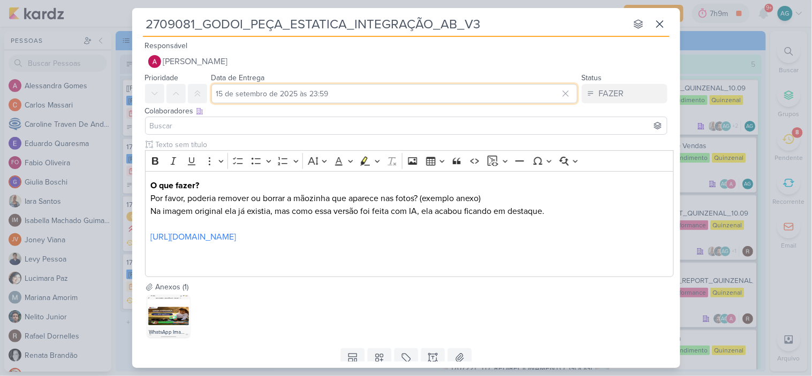
click at [344, 94] on input "15 de setembro de 2025 às 23:59" at bounding box center [394, 93] width 366 height 19
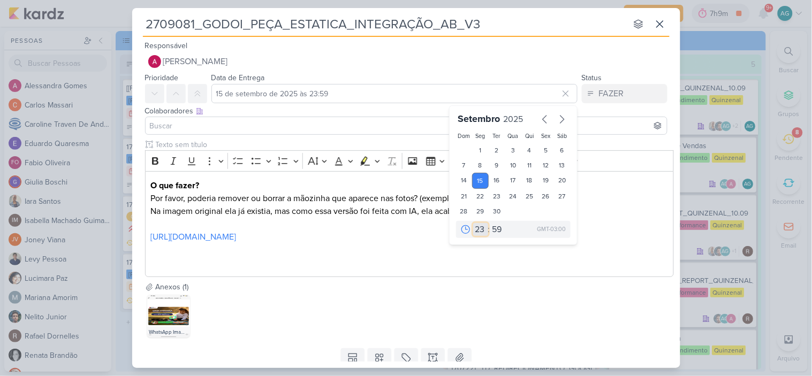
click at [476, 231] on select "00 01 02 03 04 05 06 07 08 09 10 11 12 13 14 15 16 17 18 19 20 21 22 23" at bounding box center [480, 229] width 15 height 13
select select "18"
click at [473, 223] on select "00 01 02 03 04 05 06 07 08 09 10 11 12 13 14 15 16 17 18 19 20 21 22 23" at bounding box center [480, 229] width 15 height 13
type input "15 de setembro de 2025 às 18:59"
click at [491, 227] on select "00 05 10 15 20 25 30 35 40 45 50 55 59" at bounding box center [497, 229] width 15 height 13
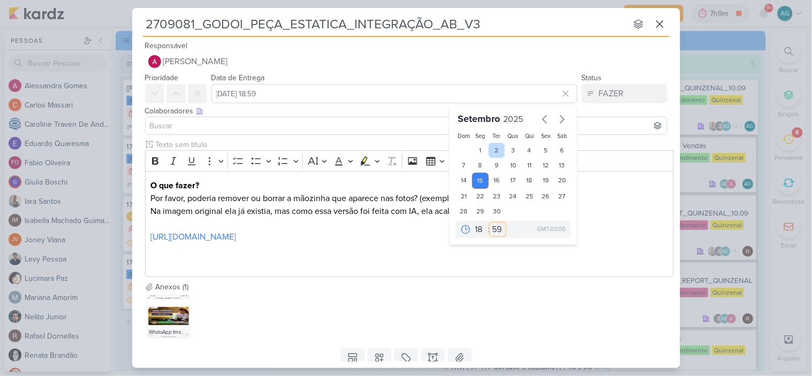
select select "0"
click at [490, 223] on select "00 05 10 15 20 25 30 35 40 45 50 55 59" at bounding box center [497, 229] width 15 height 13
type input "[DATE] 18:00"
click at [273, 121] on input at bounding box center [406, 125] width 517 height 13
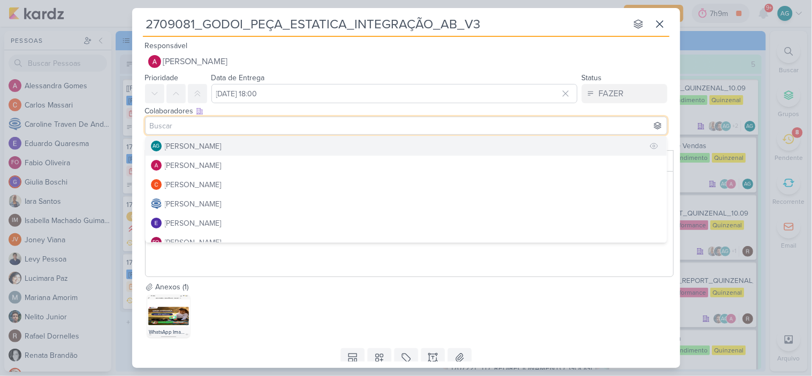
click at [248, 148] on button "AG Aline Gimenez Graciano" at bounding box center [406, 145] width 521 height 19
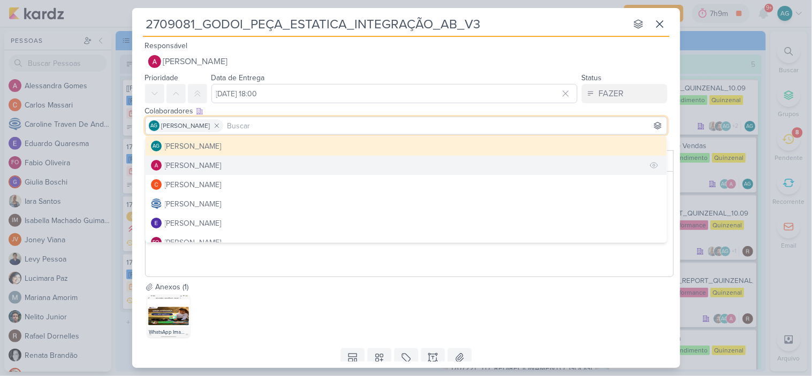
click at [242, 167] on button "[PERSON_NAME]" at bounding box center [406, 165] width 521 height 19
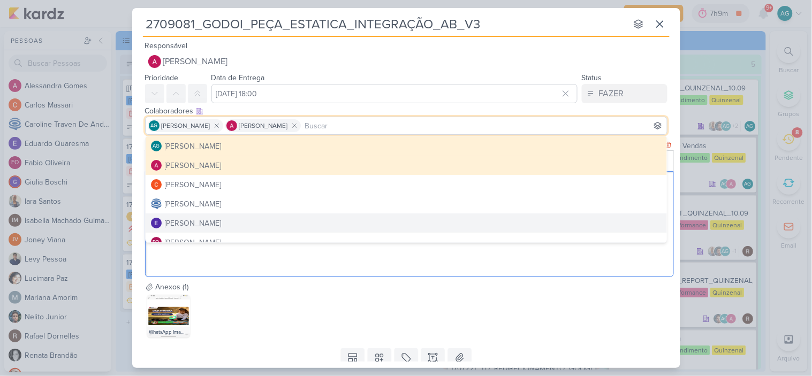
click at [283, 269] on div "O que fazer? Por favor, poderia remover ou borrar a mãozinha que aparece nas fo…" at bounding box center [409, 224] width 529 height 106
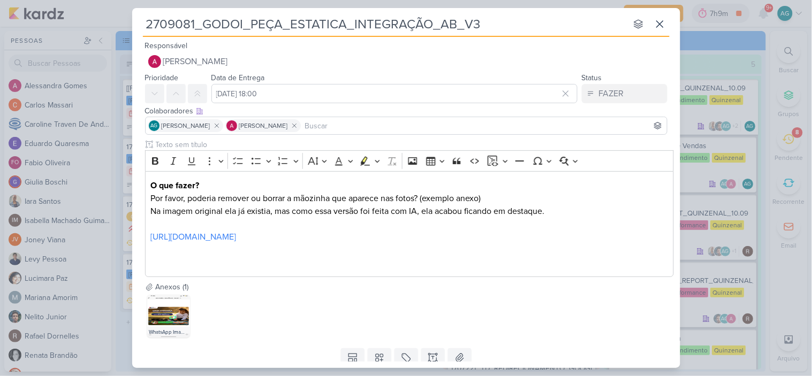
click at [377, 363] on div "2709081_GODOI_PEÇA_ESTATICA_INTEGRAÇÃO_AB_V3 nenhum grupo disponível esc Respon…" at bounding box center [406, 188] width 548 height 360
click at [375, 356] on icon at bounding box center [379, 358] width 11 height 11
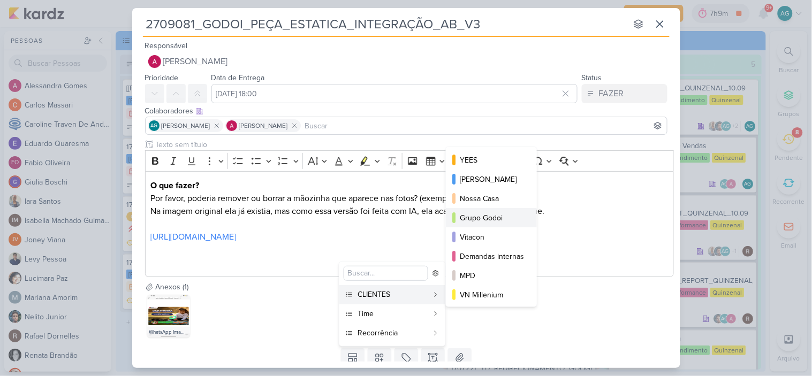
click at [500, 216] on div "Grupo Godoi" at bounding box center [492, 217] width 64 height 11
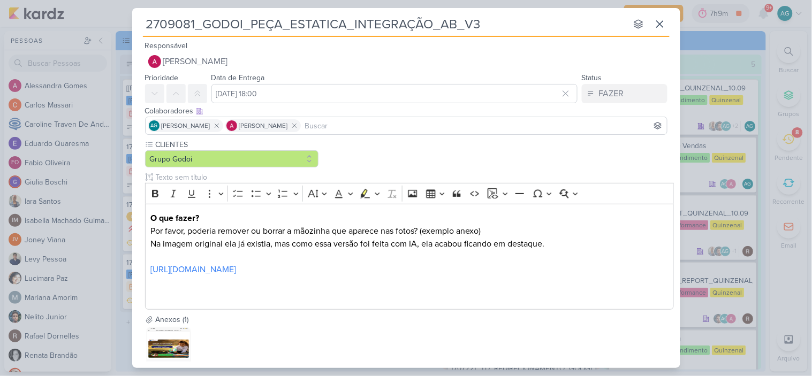
scroll to position [71, 0]
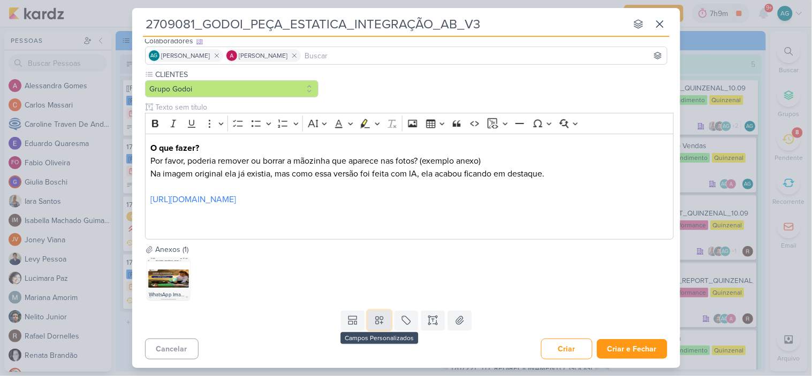
click at [379, 313] on button at bounding box center [380, 320] width 24 height 19
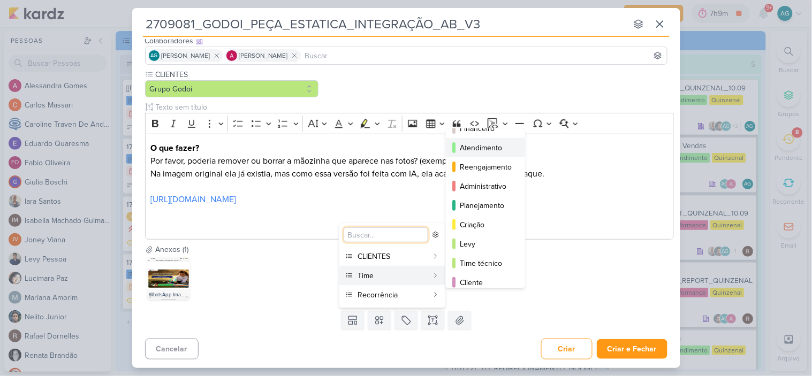
scroll to position [97, 0]
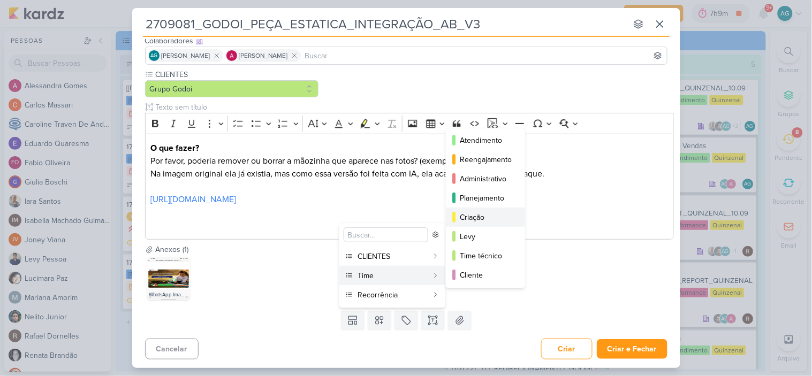
click at [479, 218] on div "Criação" at bounding box center [486, 217] width 52 height 11
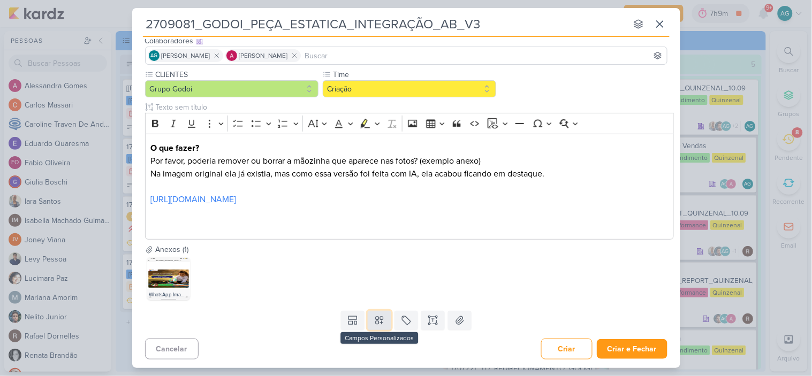
click at [379, 327] on button at bounding box center [380, 320] width 24 height 19
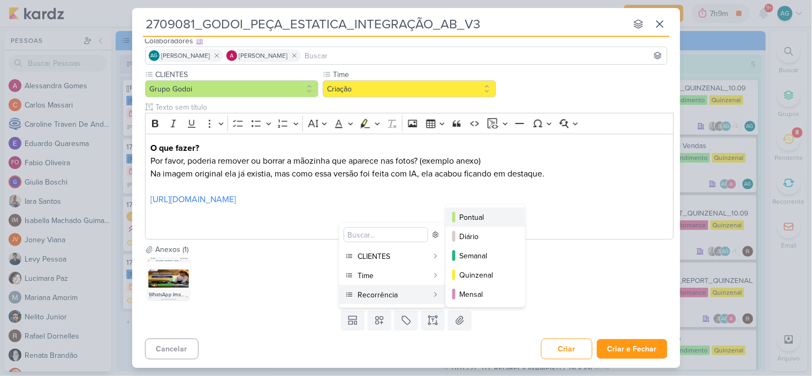
click at [474, 216] on div "Pontual" at bounding box center [486, 217] width 52 height 11
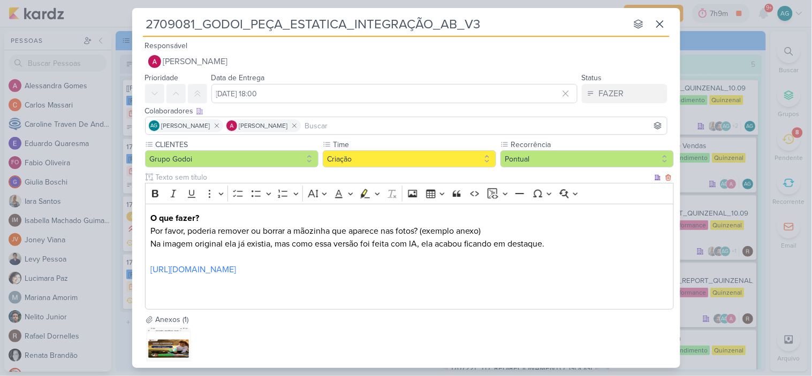
scroll to position [71, 0]
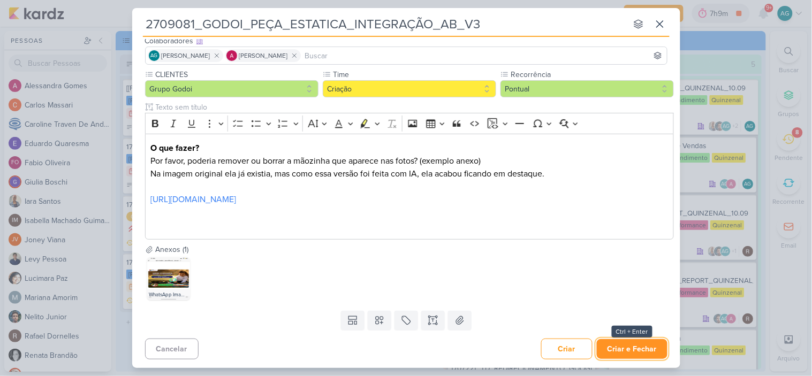
click at [631, 354] on button "Criar e Fechar" at bounding box center [632, 349] width 71 height 20
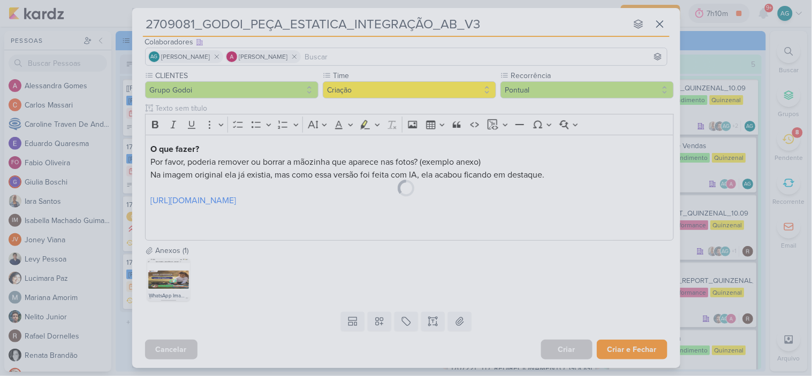
scroll to position [70, 0]
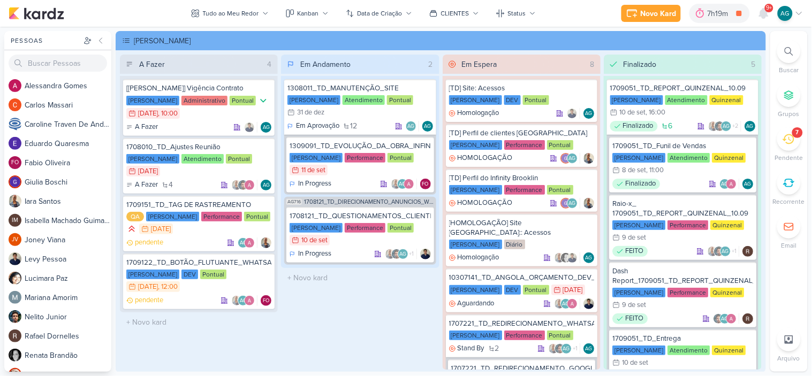
click at [790, 48] on icon at bounding box center [788, 51] width 9 height 9
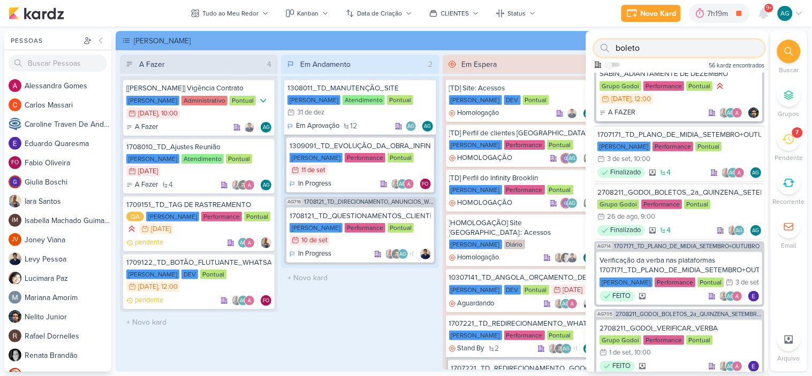
scroll to position [238, 0]
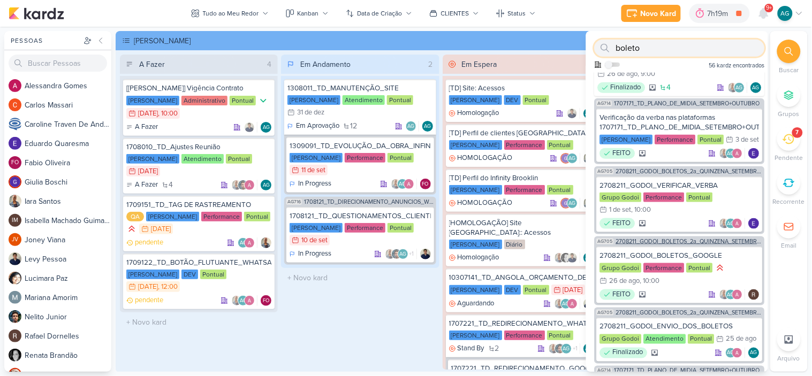
type input "boleto"
click at [704, 239] on span "2708211_GODOI_BOLETOS_2a_QUINZENA_SETEMBRO+OUTUBRO" at bounding box center [689, 242] width 147 height 6
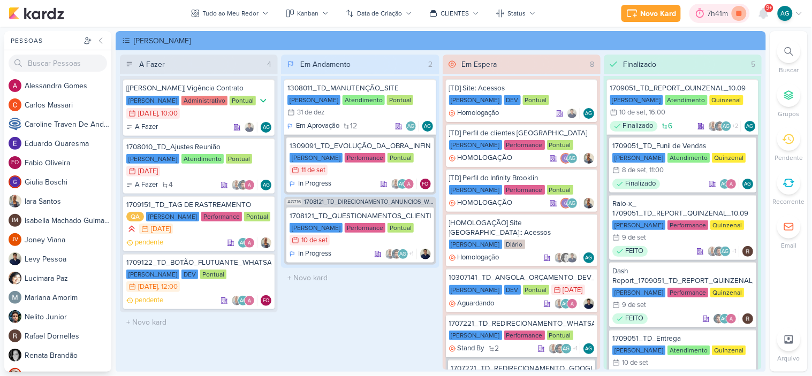
click at [739, 17] on icon at bounding box center [738, 13] width 15 height 15
